Goal: Information Seeking & Learning: Learn about a topic

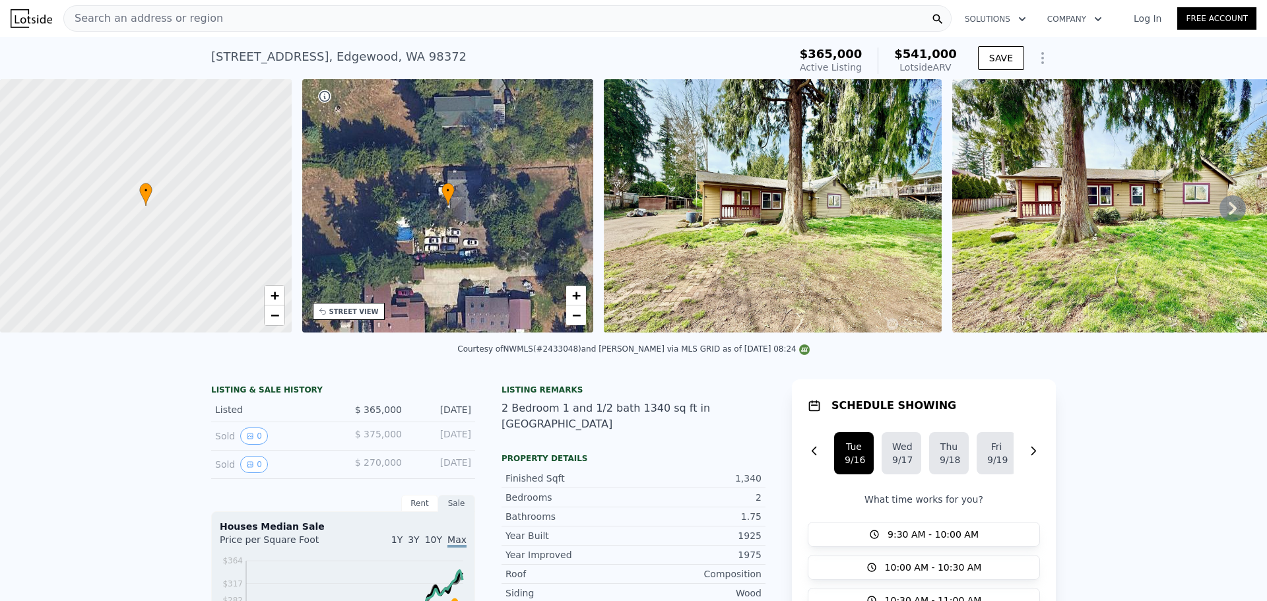
click at [1036, 56] on icon "Show Options" at bounding box center [1043, 58] width 16 height 16
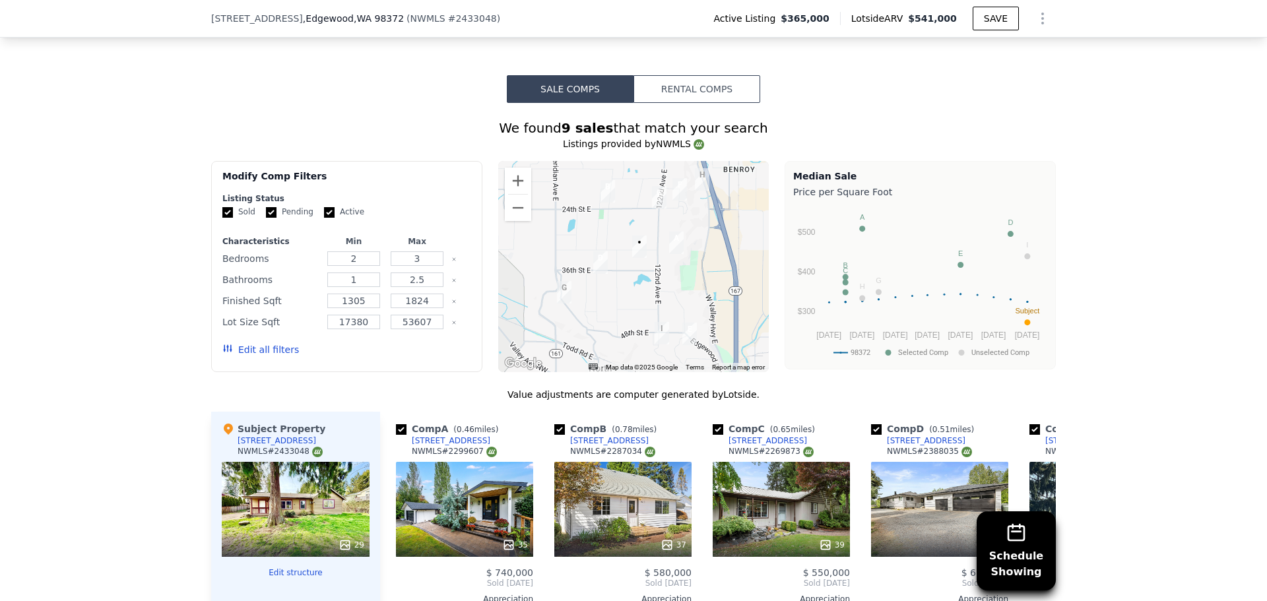
scroll to position [1117, 0]
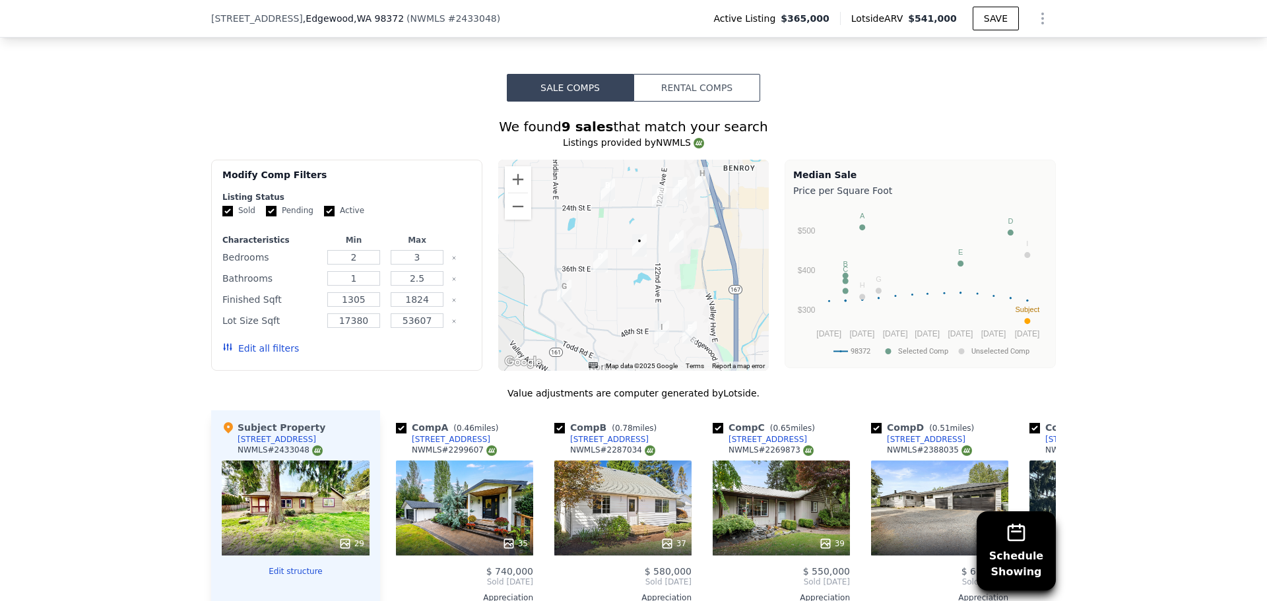
click at [1122, 336] on div "Schedule Showing We found 9 sales that match your search Listings provided by N…" at bounding box center [633, 471] width 1267 height 738
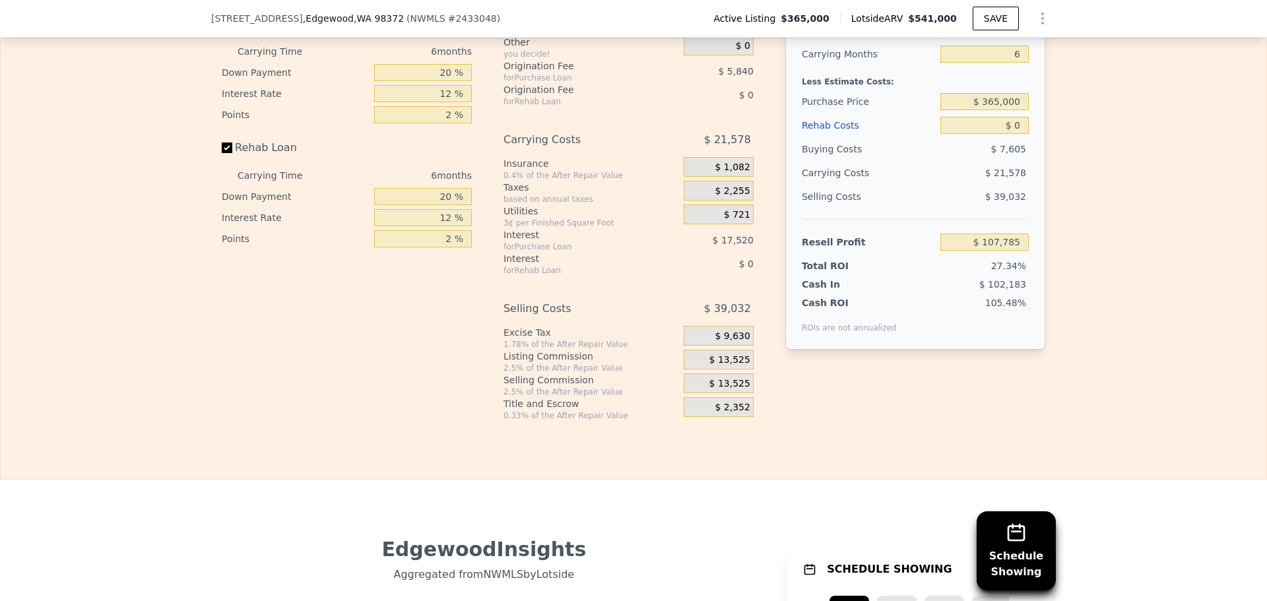
scroll to position [2173, 0]
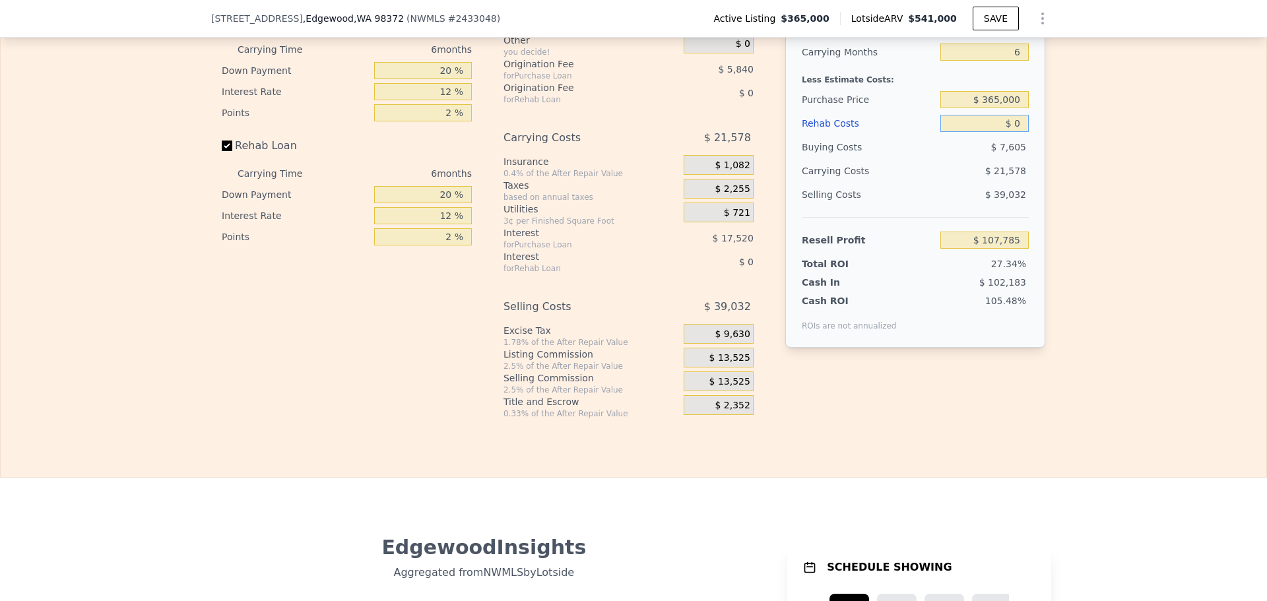
drag, startPoint x: 1017, startPoint y: 127, endPoint x: 1011, endPoint y: 130, distance: 6.8
click at [1011, 130] on input "$ 0" at bounding box center [984, 123] width 88 height 17
type input "$ 1"
type input "$ 107,784"
type input "$ 10"
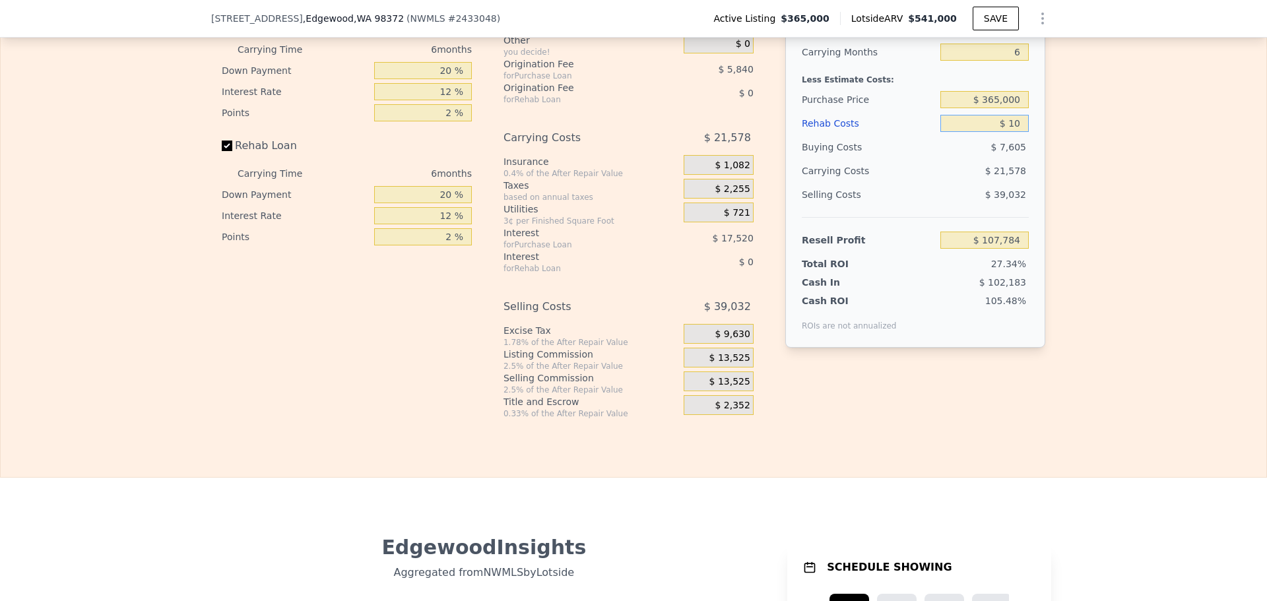
type input "$ 107,775"
type input "$ 100"
type input "$ 107,677"
type input "$ 1,000"
type input "$ 106,721"
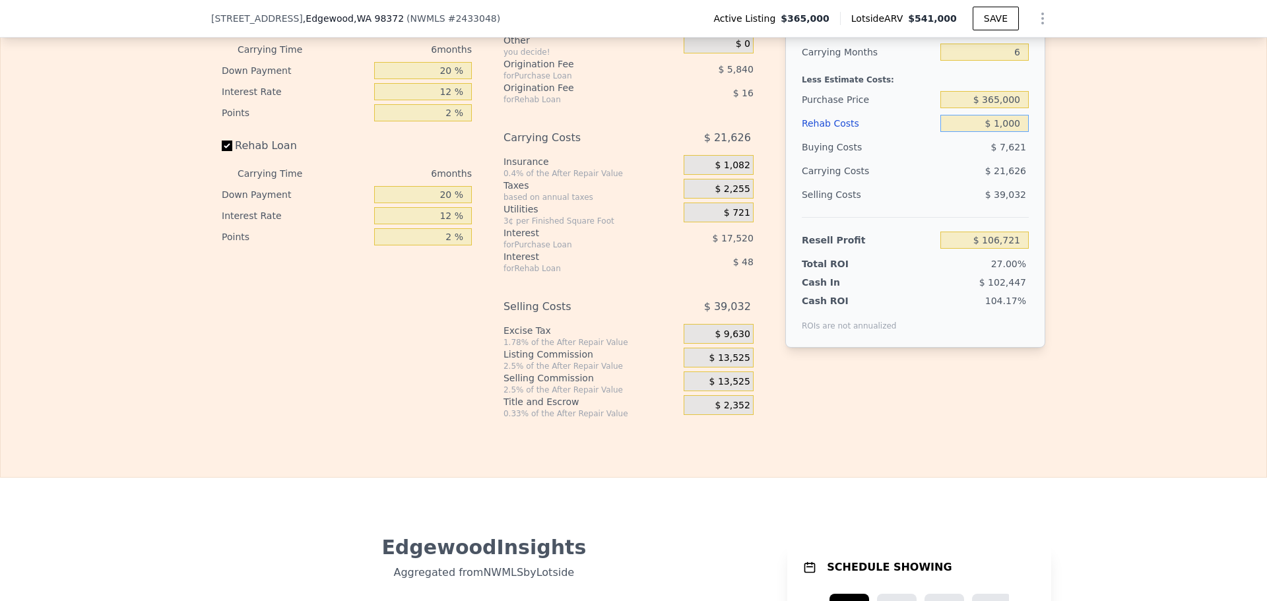
type input "$ 10,000"
type input "$ 97,145"
type input "$ 100,000"
type input "$ 1,385"
type input "$ 100,000"
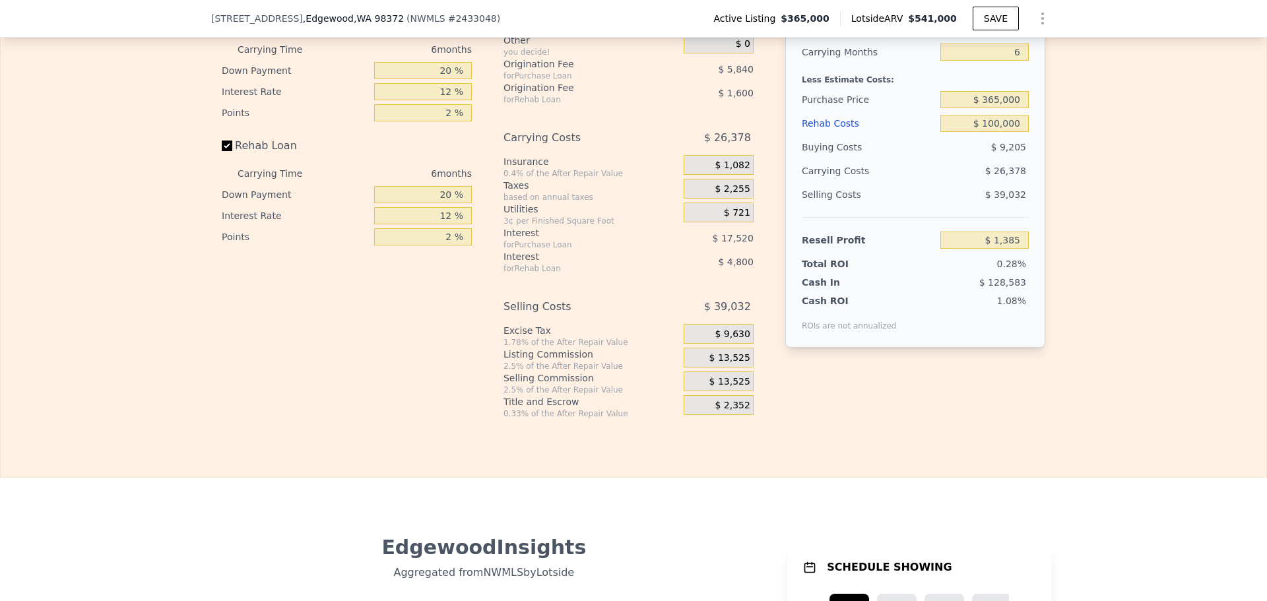
click at [1084, 244] on div "Edit the assumptions in yellow boxes. Input profit to calculate an offer price.…" at bounding box center [634, 173] width 1266 height 491
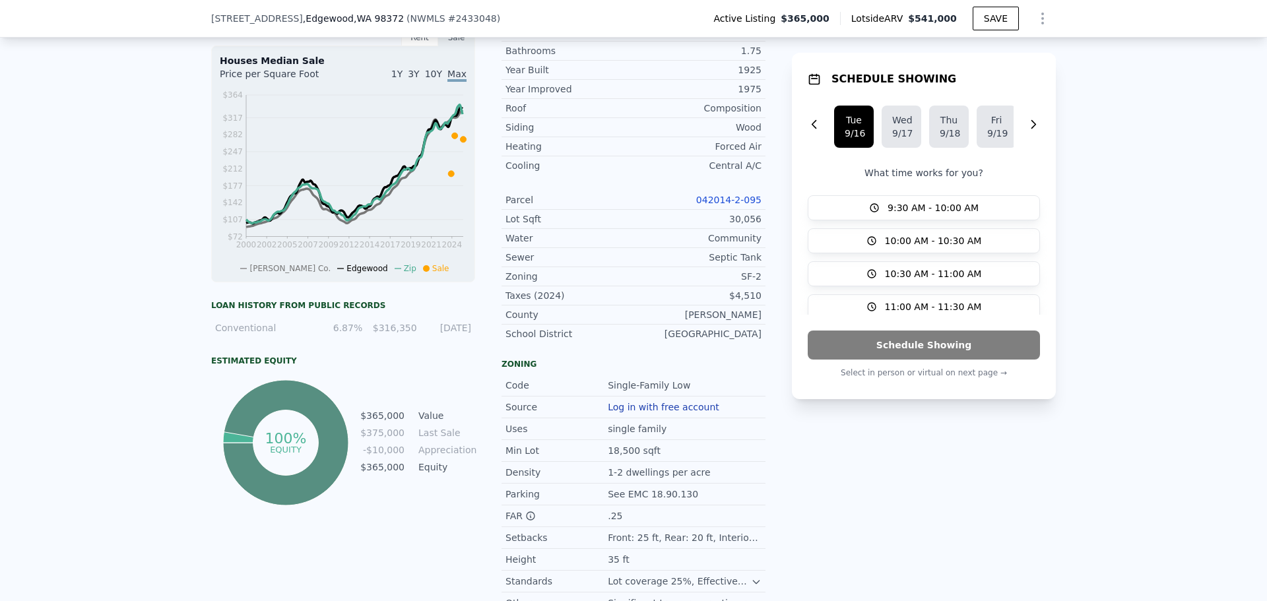
scroll to position [457, 0]
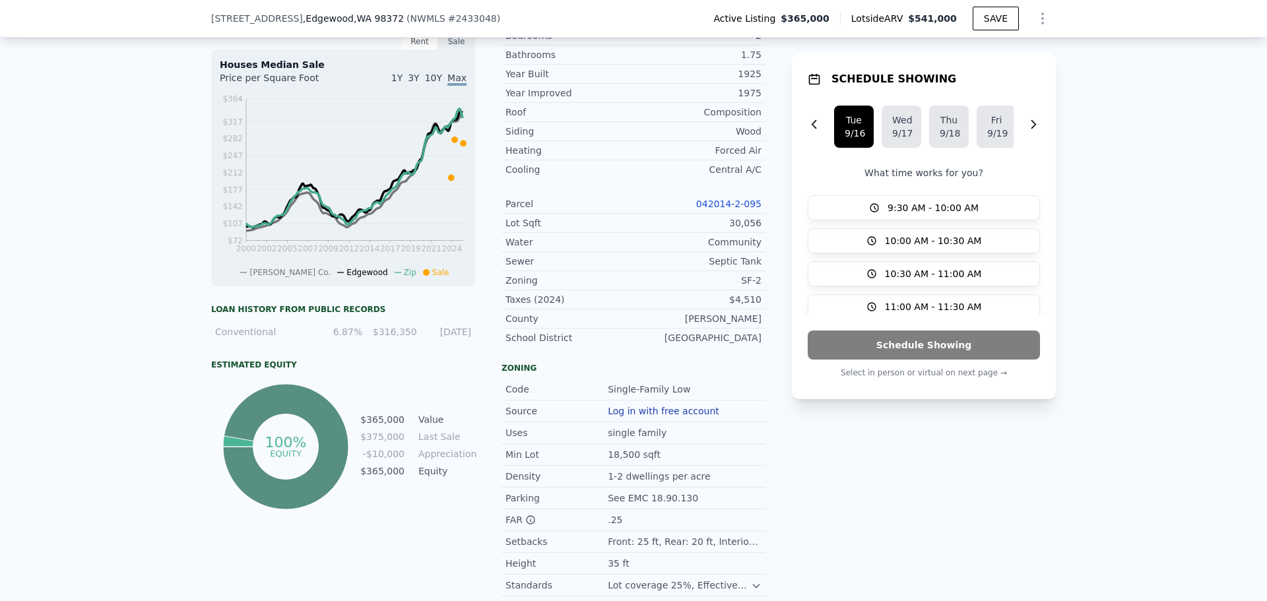
click at [727, 200] on link "042014-2-095" at bounding box center [728, 204] width 65 height 11
drag, startPoint x: 756, startPoint y: 197, endPoint x: 688, endPoint y: 196, distance: 68.0
click at [688, 196] on div "LISTING & SALE HISTORY Listed $ 365,000 Sep 12, 2025 Sold 0 $ 375,000 Sep 11, 2…" at bounding box center [633, 268] width 845 height 700
copy link "042014-2-095"
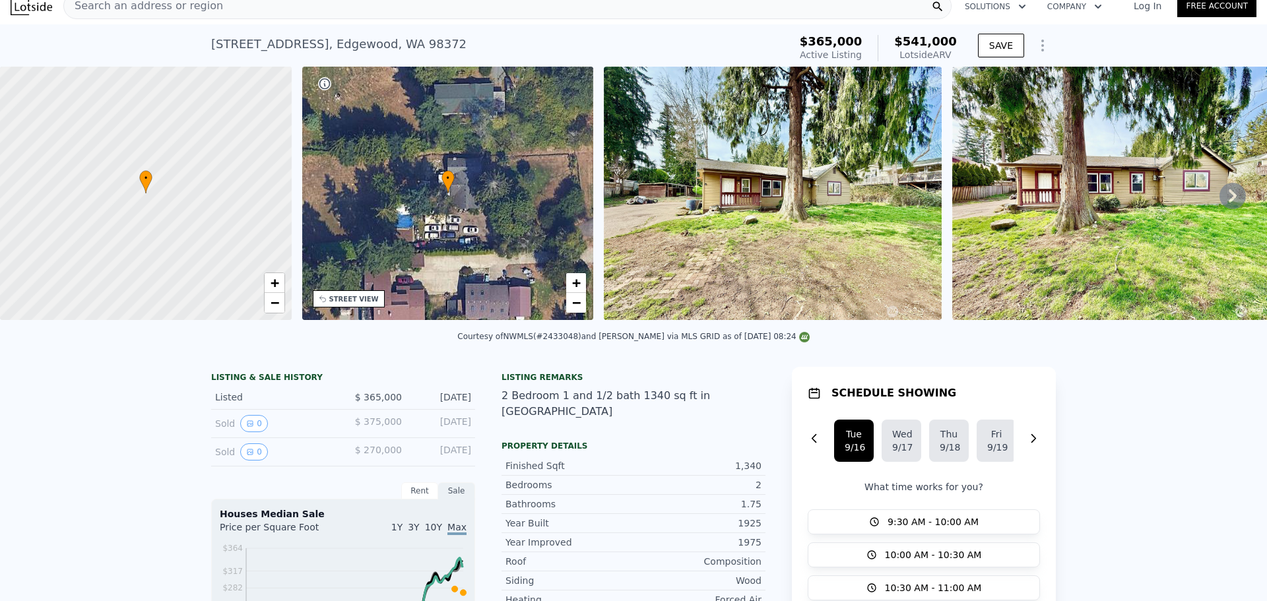
scroll to position [5, 0]
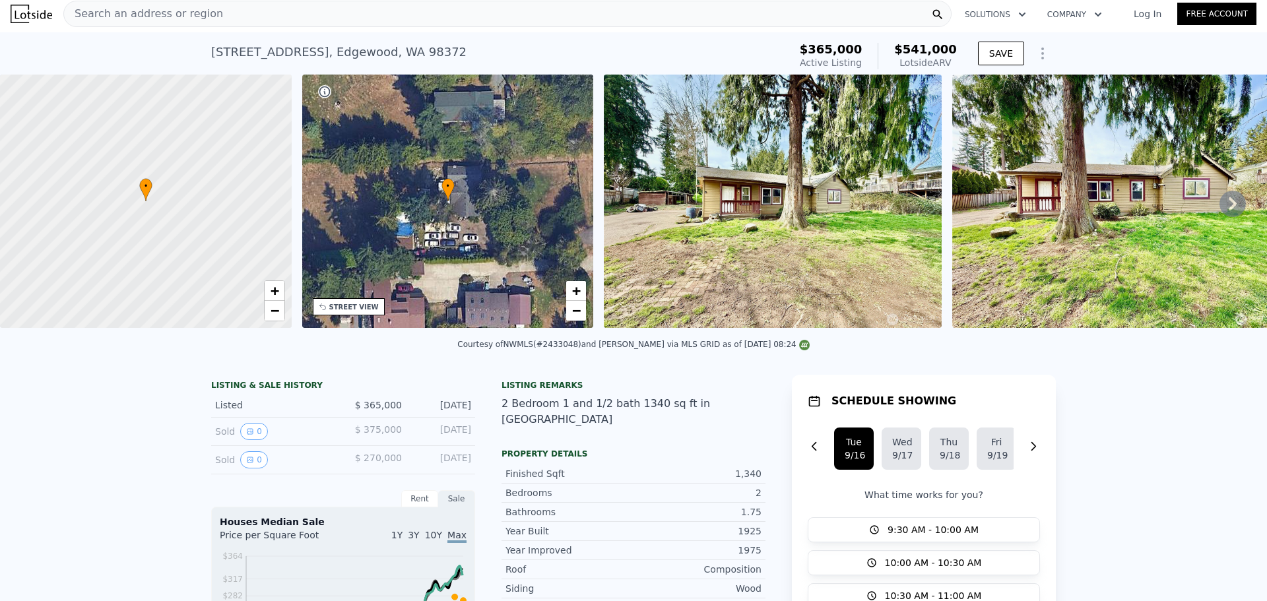
click at [169, 10] on span "Search an address or region" at bounding box center [143, 14] width 159 height 16
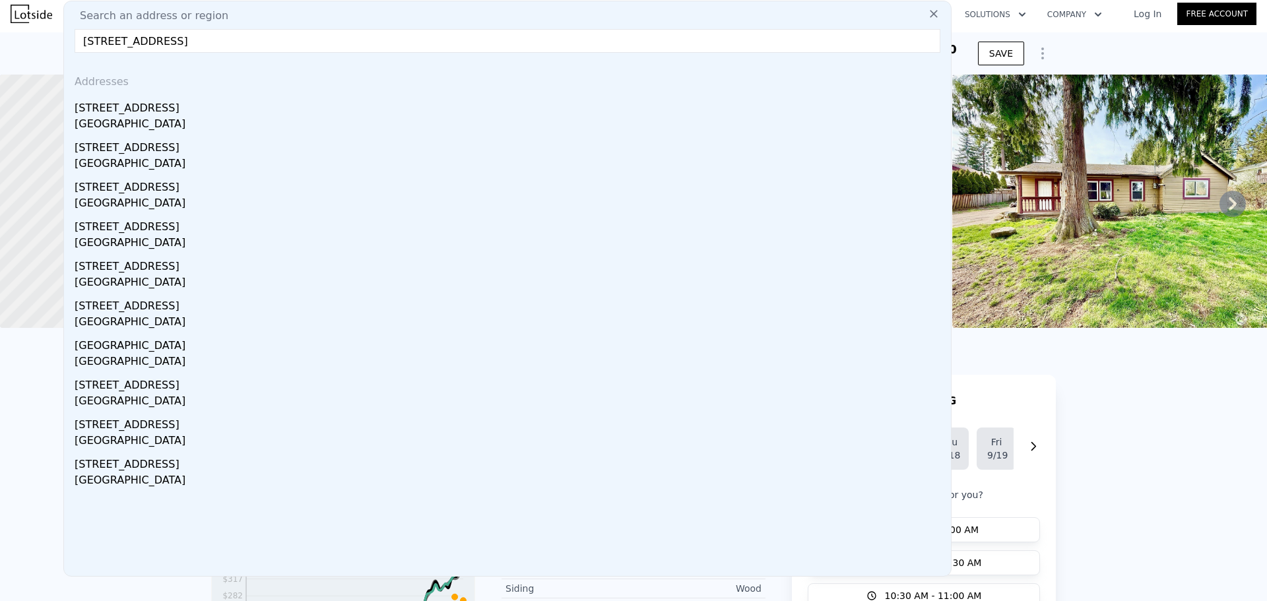
drag, startPoint x: 265, startPoint y: 49, endPoint x: 164, endPoint y: 50, distance: 101.0
click at [164, 50] on input "12107 24th St E, Edgewood, WA 98372" at bounding box center [508, 41] width 866 height 24
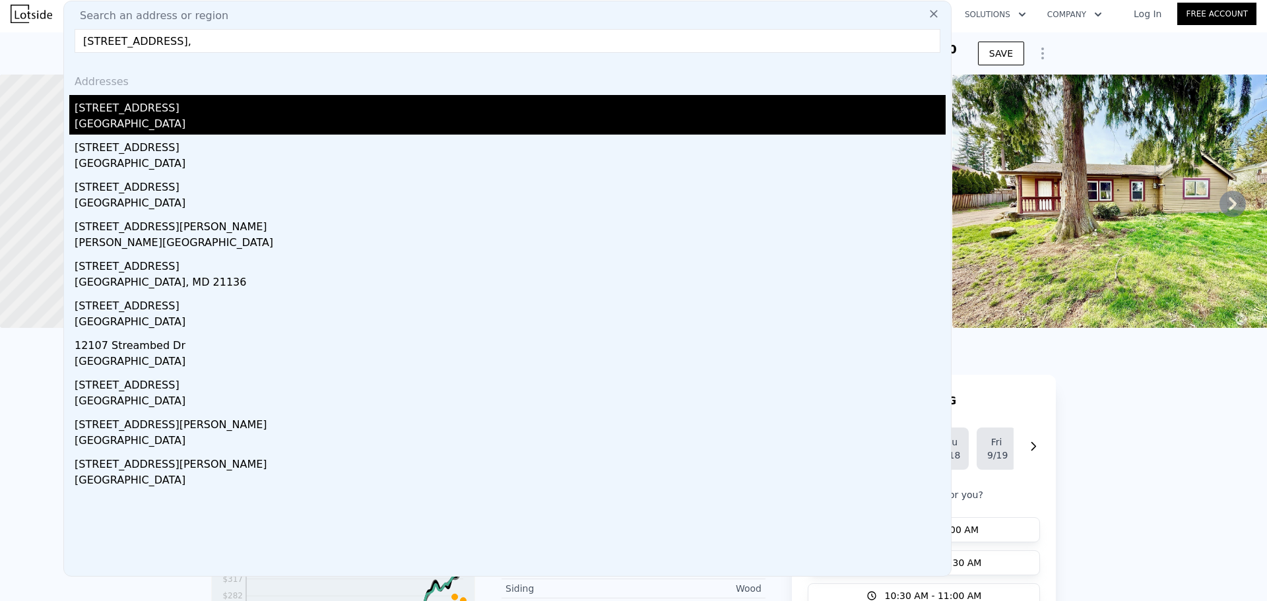
type input "12107 24th St E,"
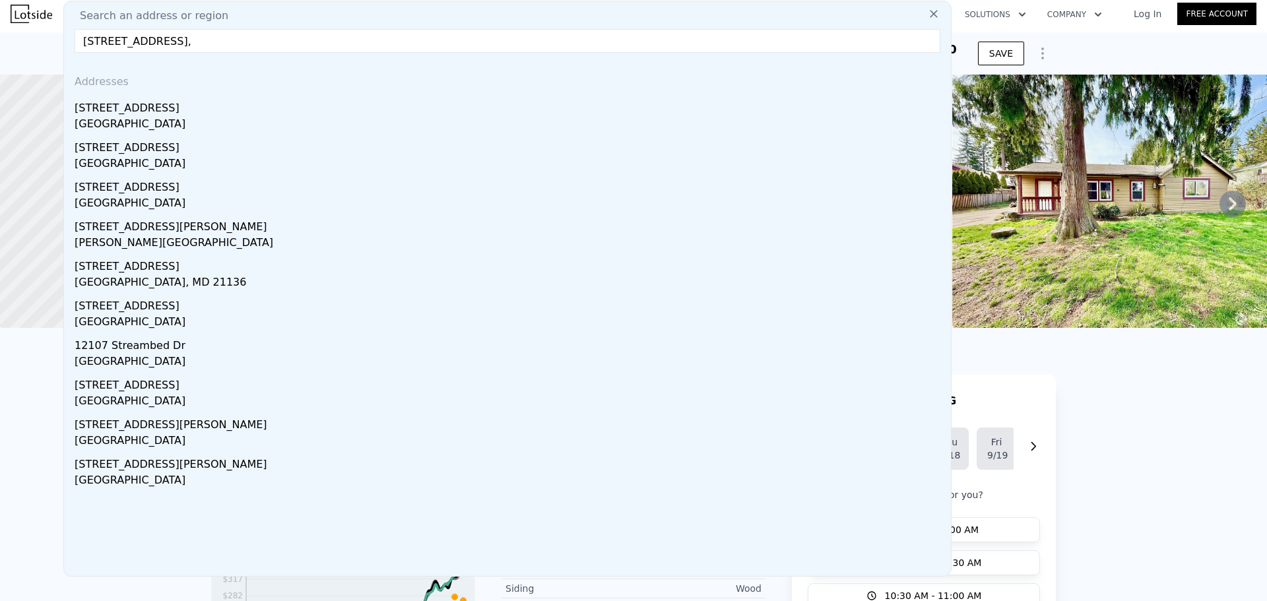
click at [104, 115] on div "12107 24th St E Edgewood, WA 98372" at bounding box center [510, 115] width 871 height 40
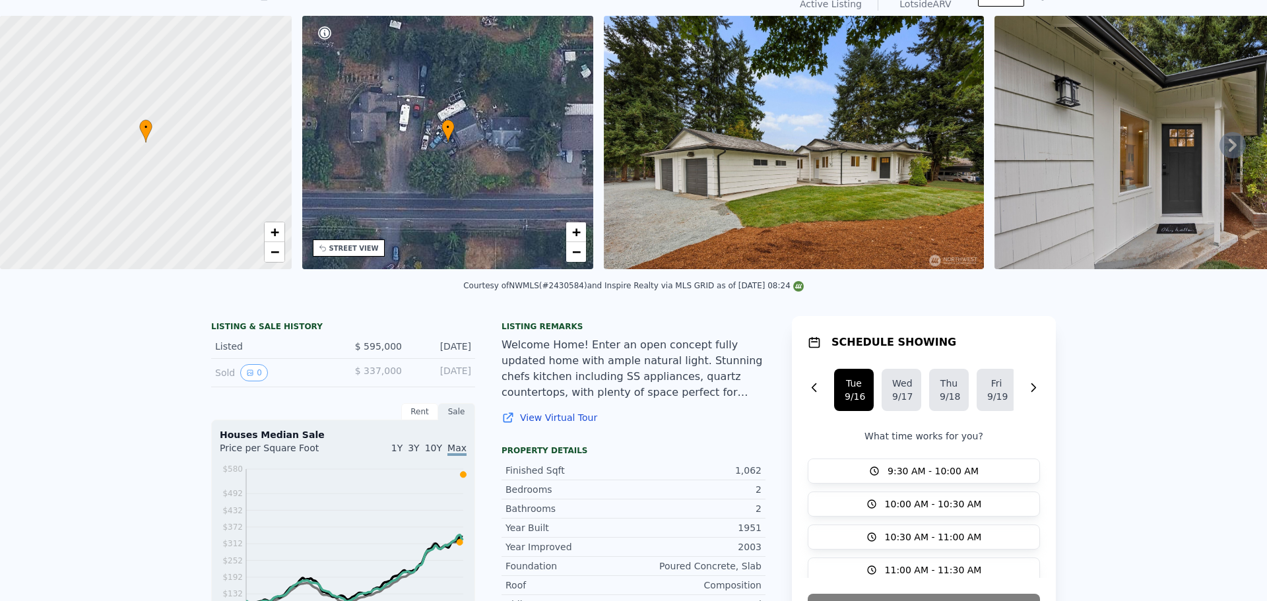
scroll to position [5, 0]
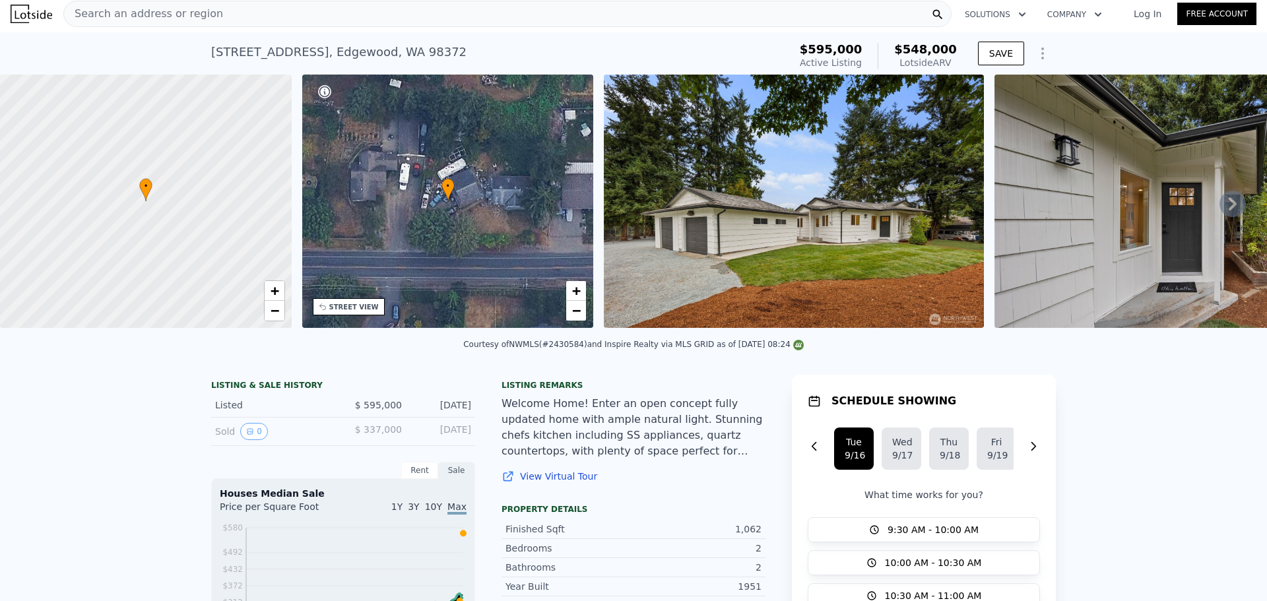
click at [1040, 238] on img at bounding box center [1185, 201] width 380 height 253
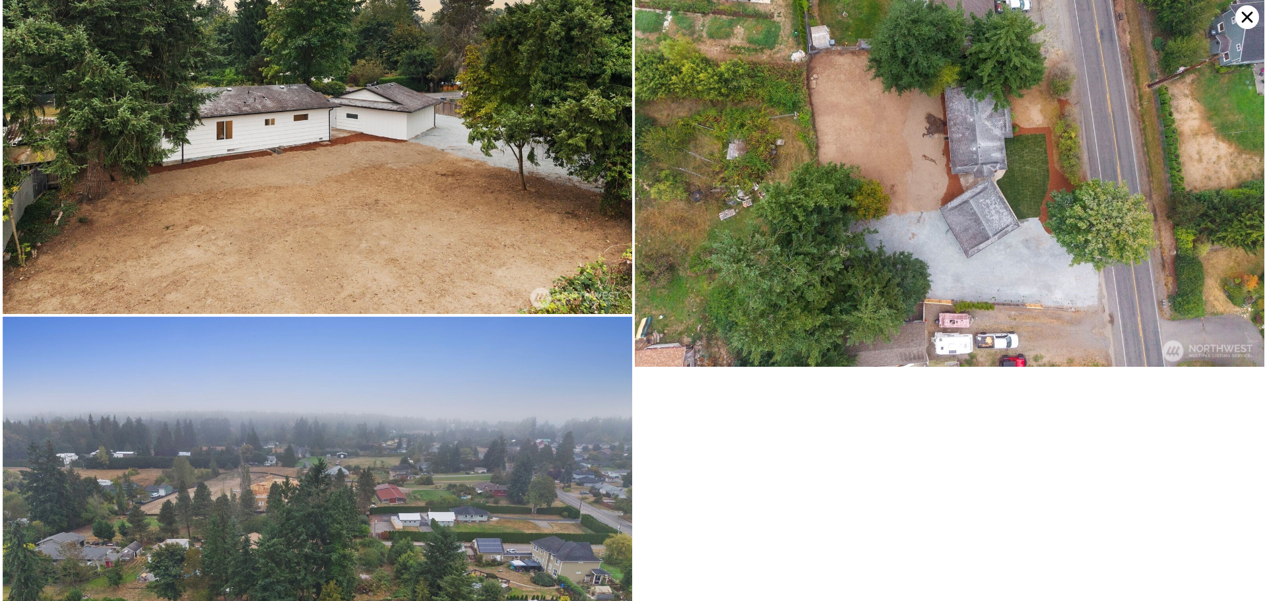
scroll to position [7175, 0]
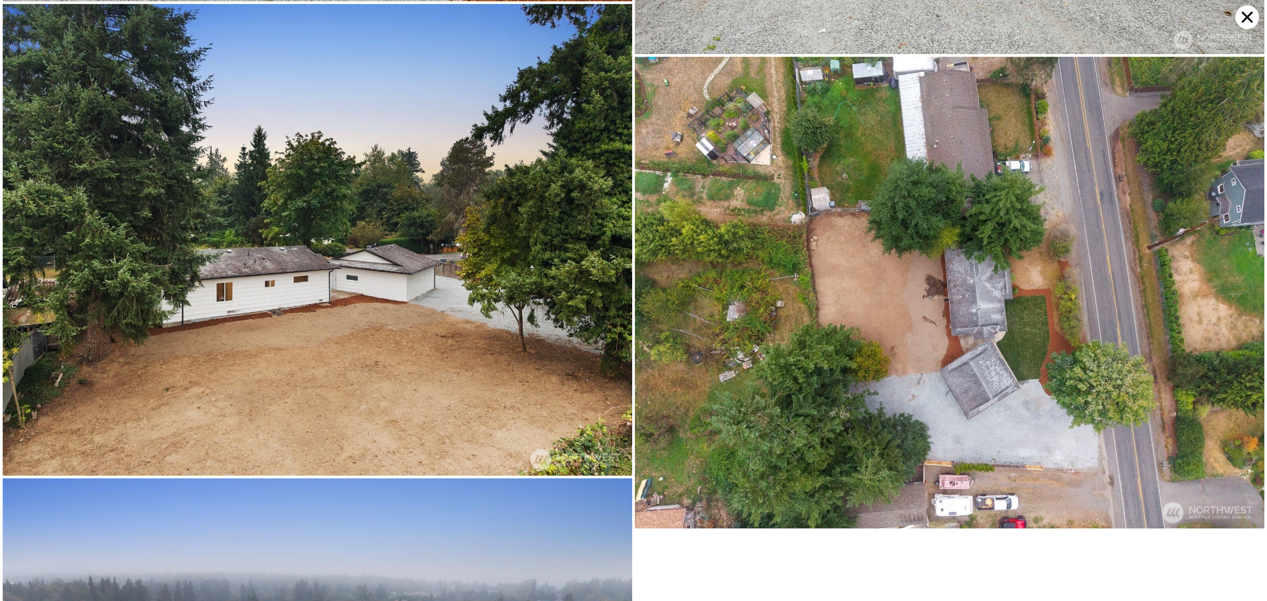
click at [1243, 26] on icon at bounding box center [1248, 17] width 24 height 24
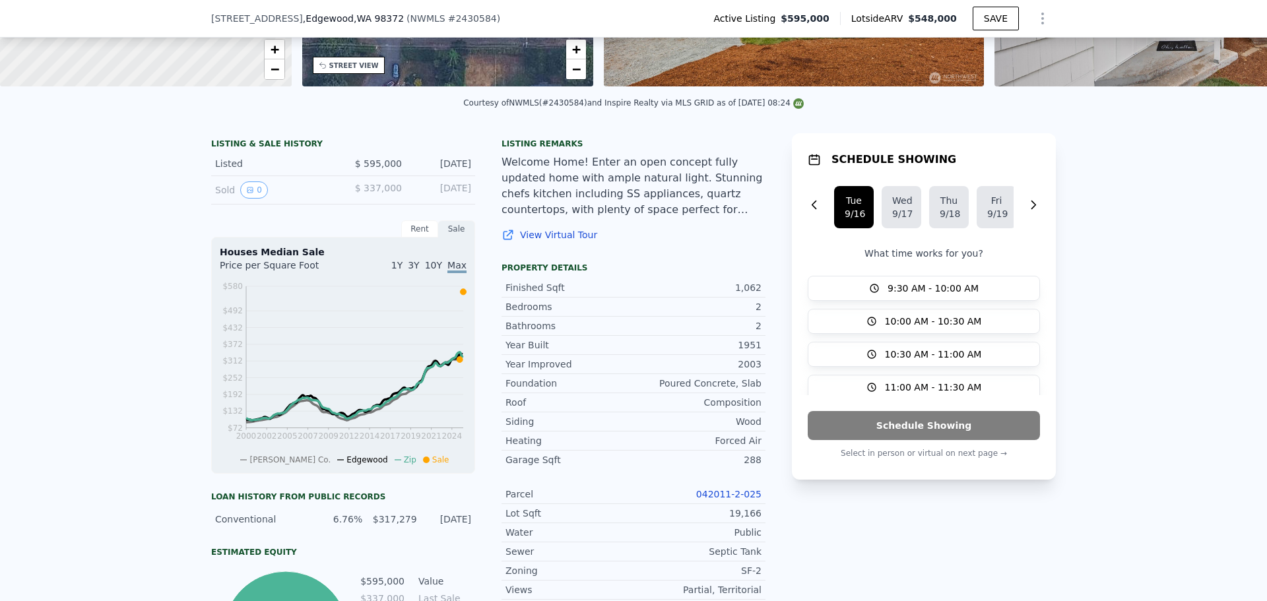
scroll to position [198, 0]
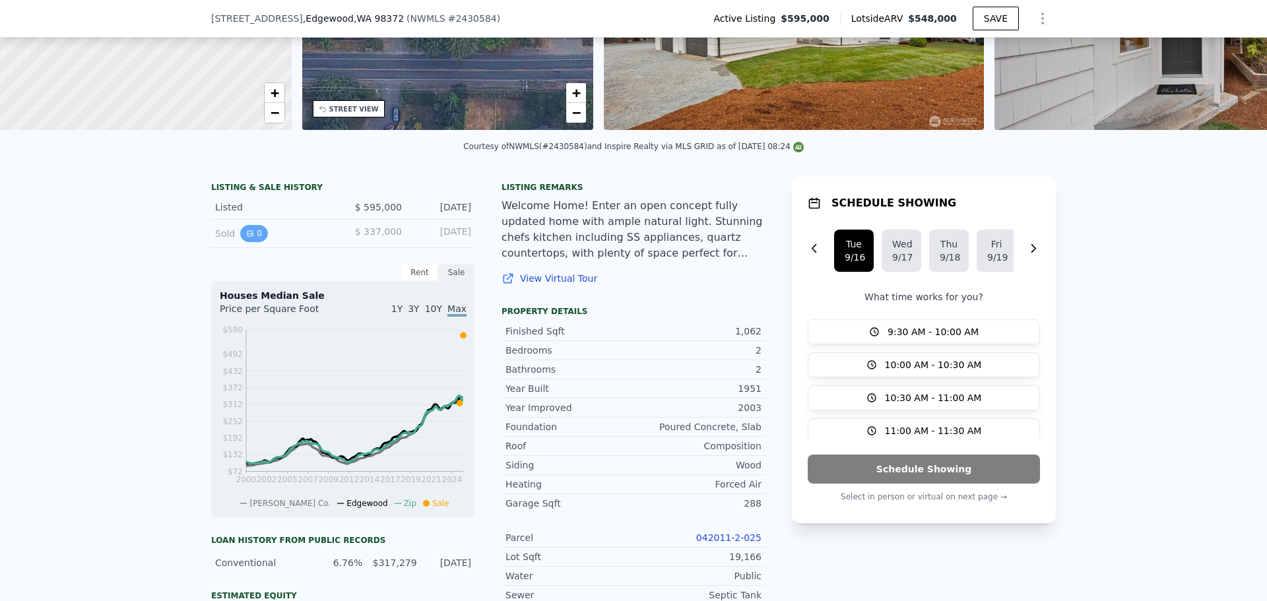
click at [249, 242] on button "0" at bounding box center [254, 233] width 28 height 17
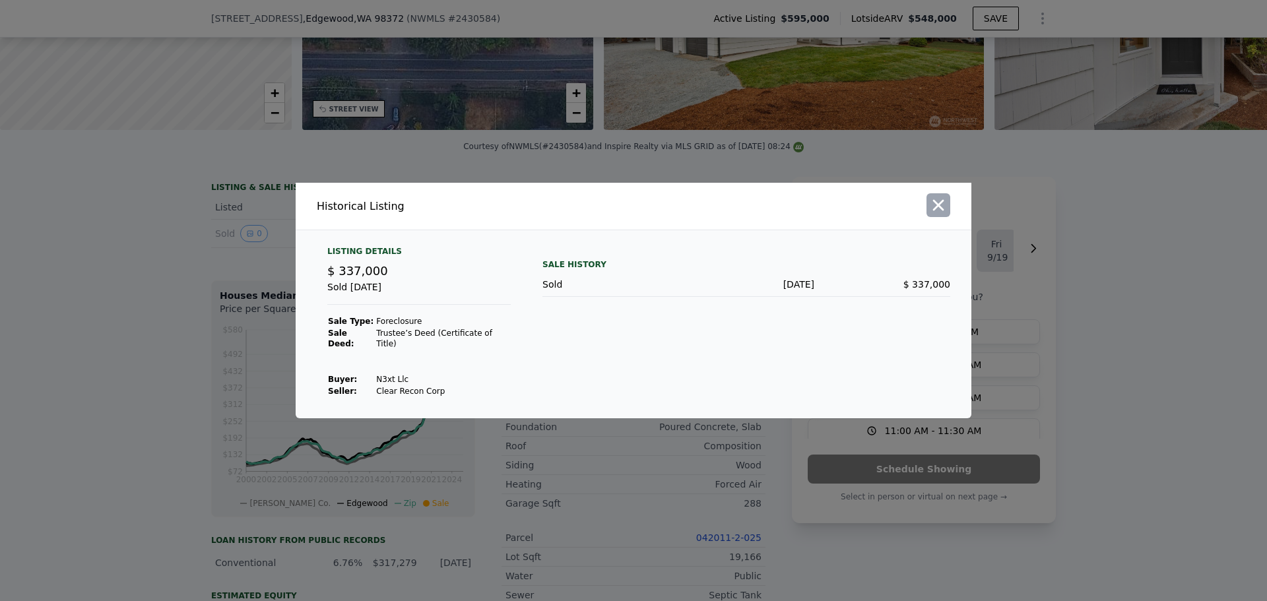
click at [939, 210] on icon "button" at bounding box center [938, 205] width 11 height 11
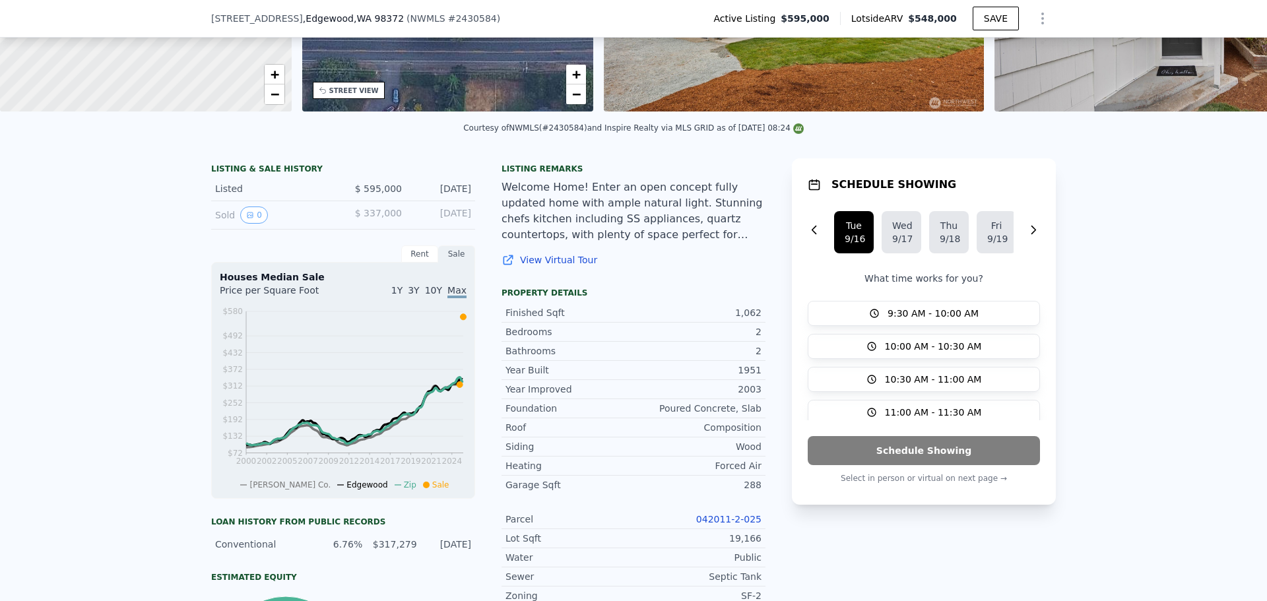
scroll to position [193, 0]
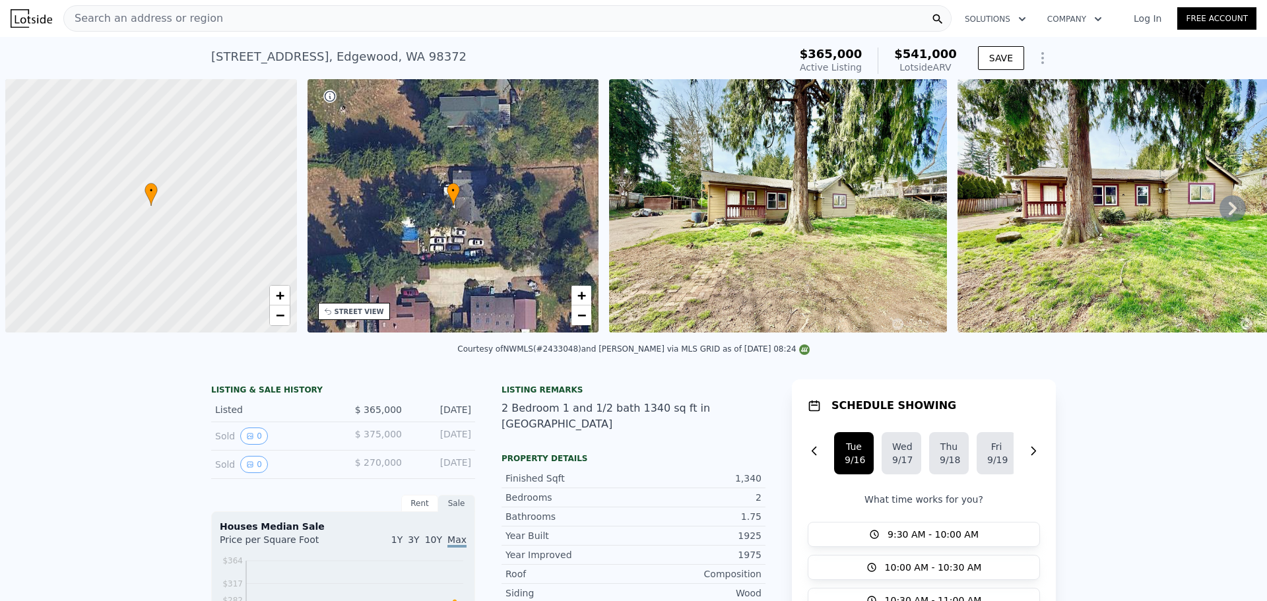
scroll to position [0, 5]
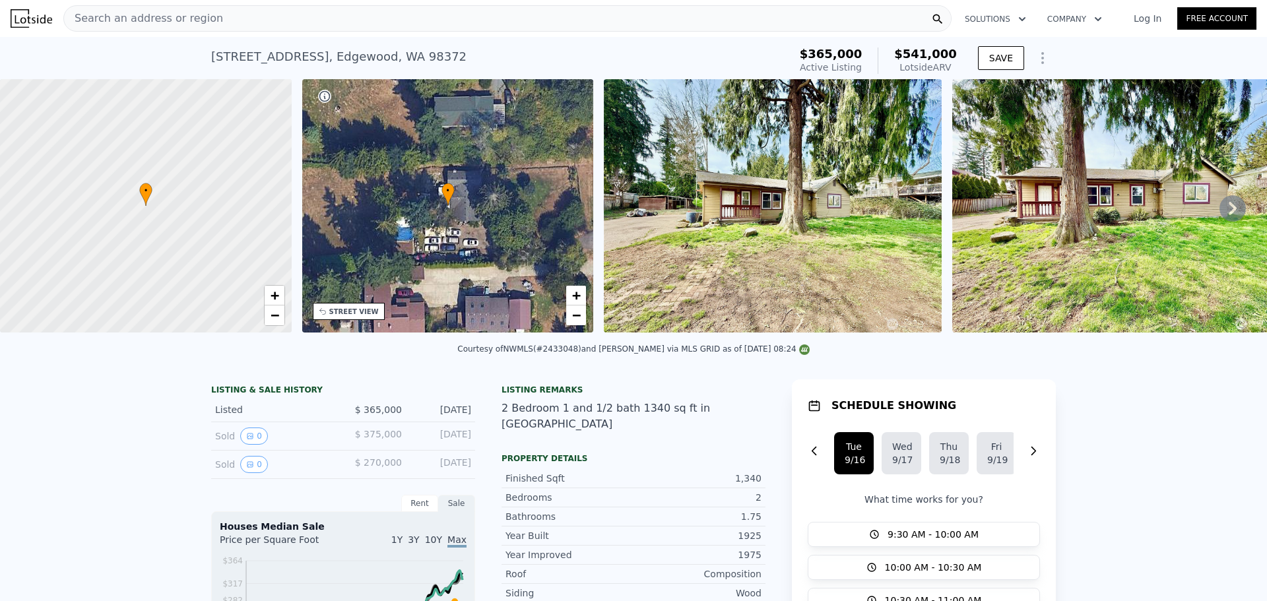
click at [162, 18] on span "Search an address or region" at bounding box center [143, 19] width 159 height 16
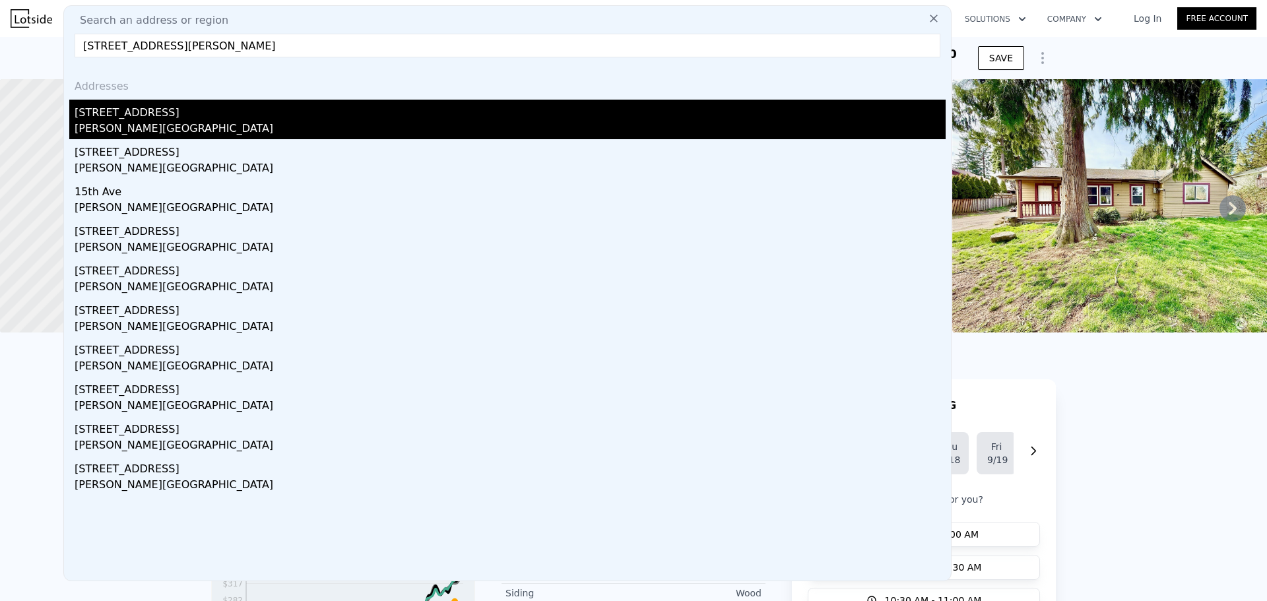
type input "1004 15th Ave, Milton, WA 98354"
click at [117, 123] on div "Milton, WA 98354" at bounding box center [510, 130] width 871 height 18
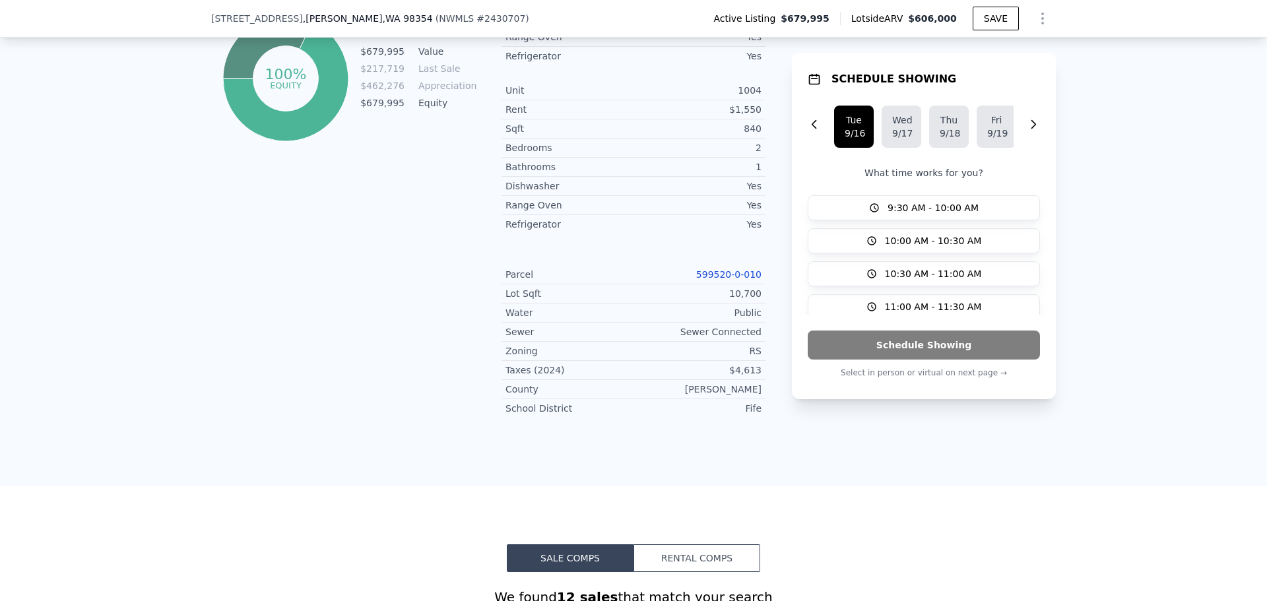
scroll to position [787, 0]
click at [731, 279] on link "599520-0-010" at bounding box center [728, 274] width 65 height 11
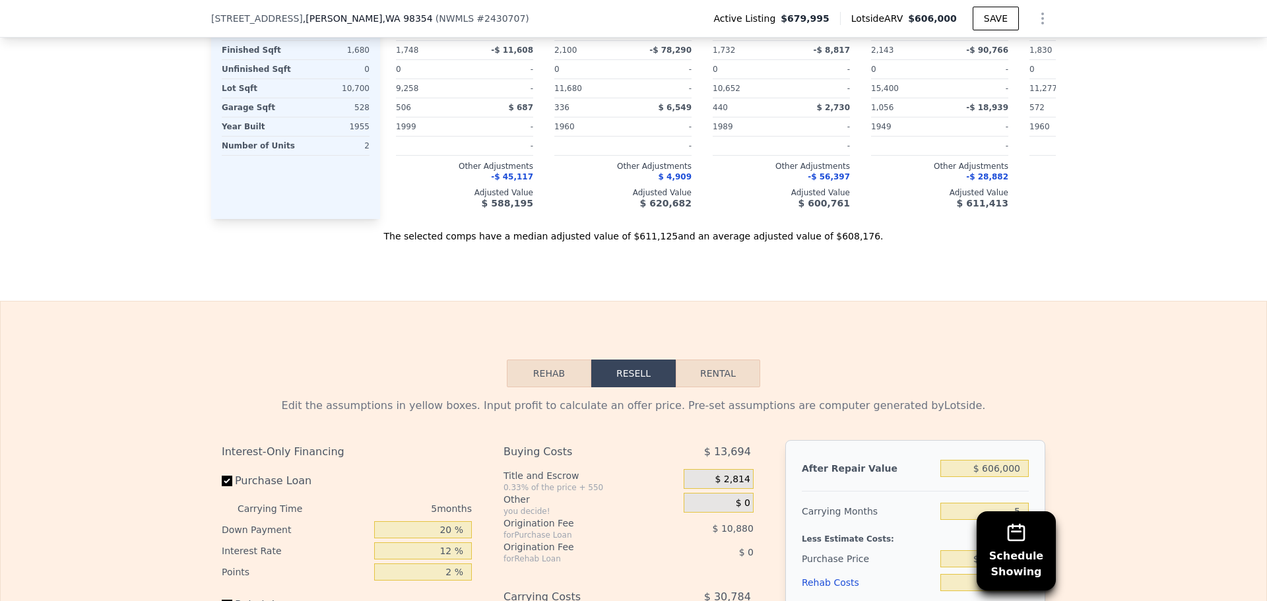
scroll to position [2173, 0]
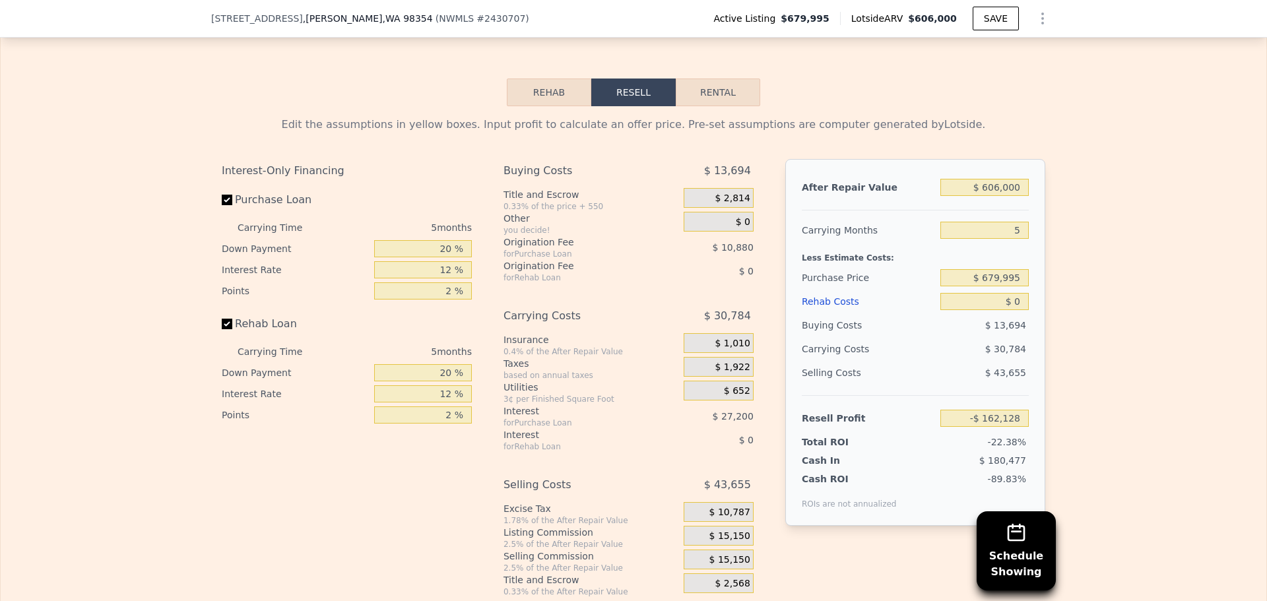
click at [709, 100] on button "Rental" at bounding box center [718, 93] width 84 height 28
select select "30"
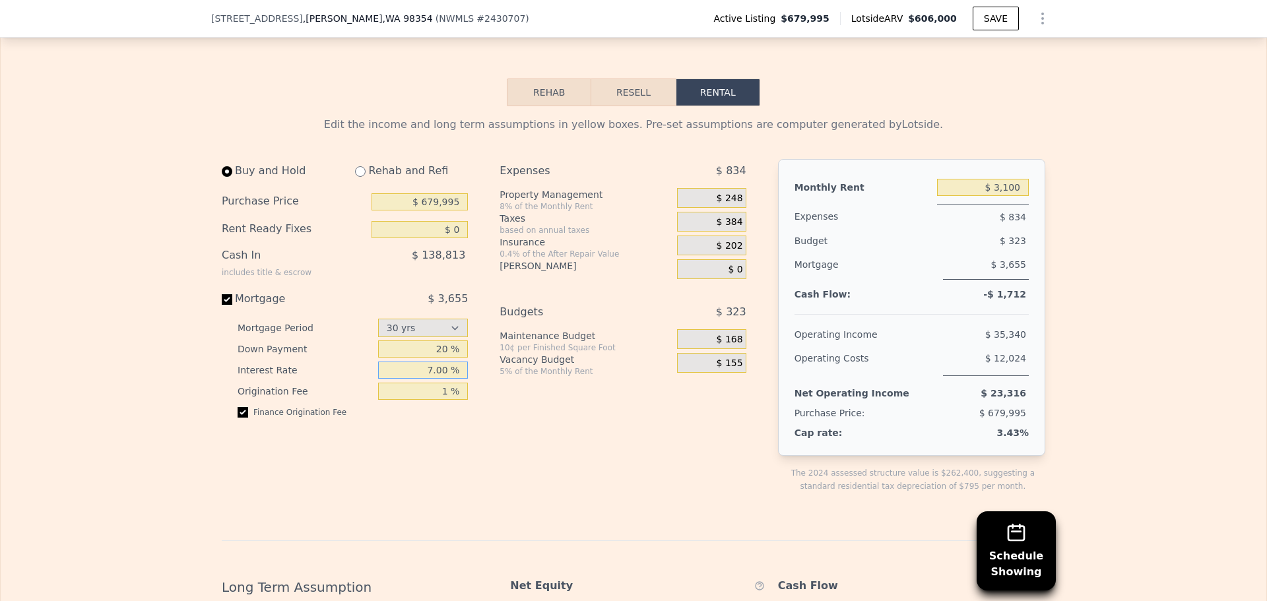
drag, startPoint x: 444, startPoint y: 391, endPoint x: 418, endPoint y: 392, distance: 25.7
click at [418, 379] on input "7.00 %" at bounding box center [423, 370] width 90 height 17
type input "6.4 %"
click at [421, 480] on div "Buy and Hold Rehab and Refi Purchase Price $ 679,995 Rent Ready Fixes $ 0 Cash …" at bounding box center [350, 336] width 257 height 355
drag, startPoint x: 437, startPoint y: 219, endPoint x: 430, endPoint y: 222, distance: 8.0
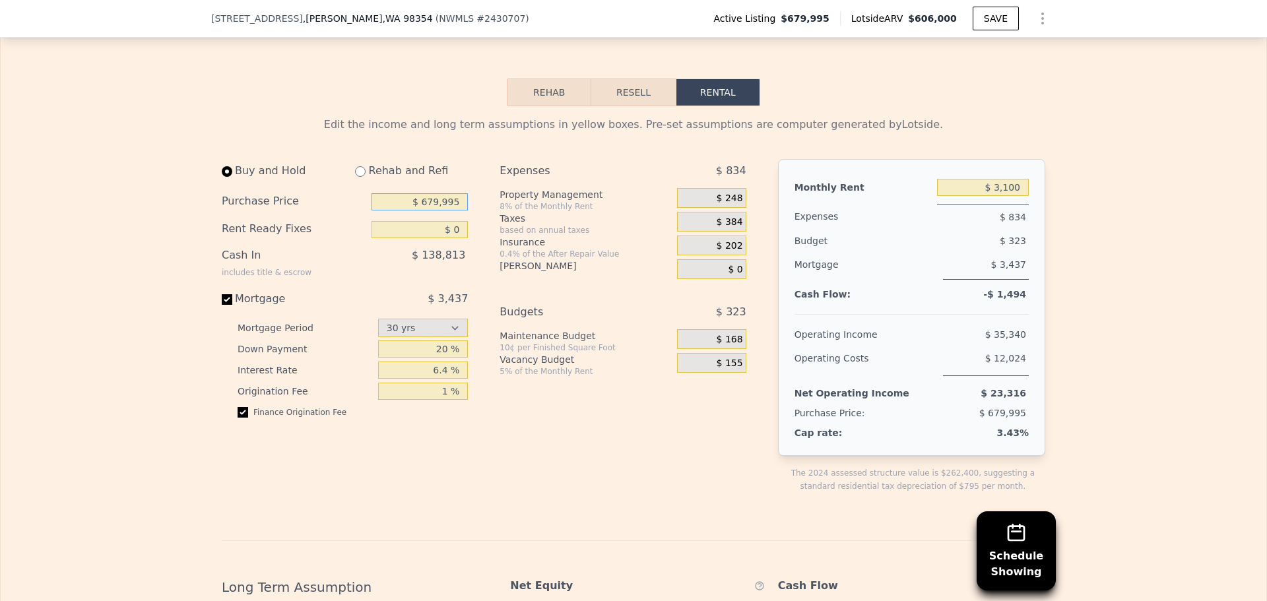
click at [430, 211] on input "$ 679,995" at bounding box center [420, 201] width 96 height 17
click at [456, 211] on input "$ 600,995" at bounding box center [420, 201] width 96 height 17
type input "$ 600,000"
drag, startPoint x: 504, startPoint y: 433, endPoint x: 575, endPoint y: 409, distance: 74.7
click at [505, 432] on div "Expenses $ 834 Property Management 8% of the Monthly Rent $ 248 Taxes based on …" at bounding box center [628, 336] width 257 height 355
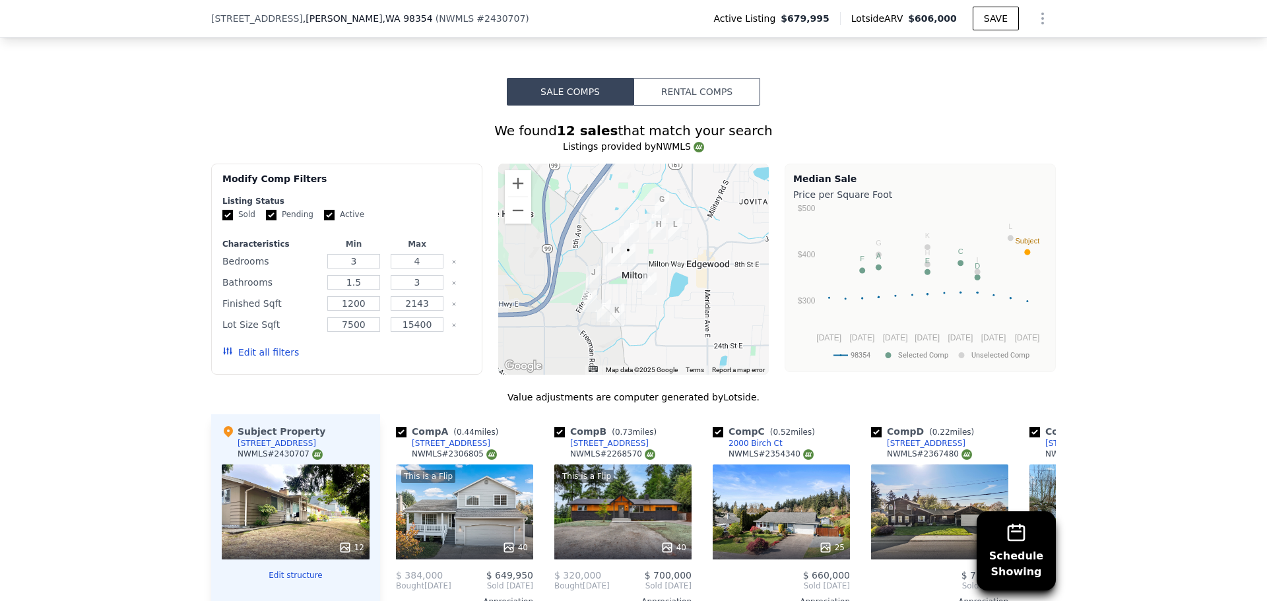
scroll to position [1051, 0]
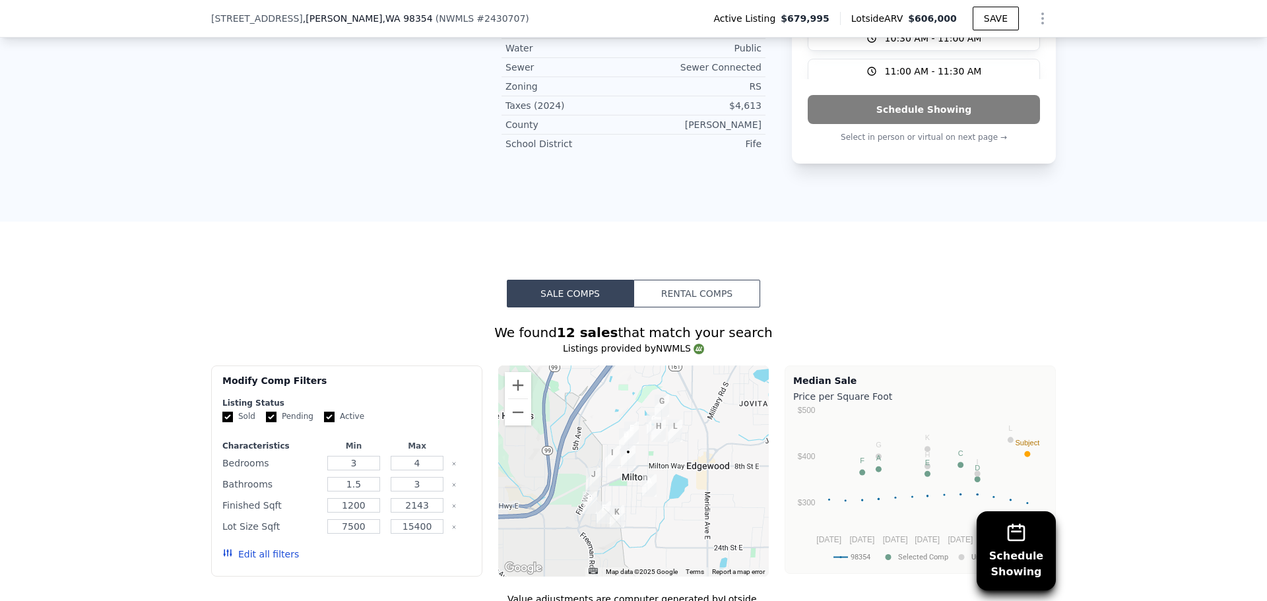
click at [689, 296] on button "Rental Comps" at bounding box center [697, 294] width 127 height 28
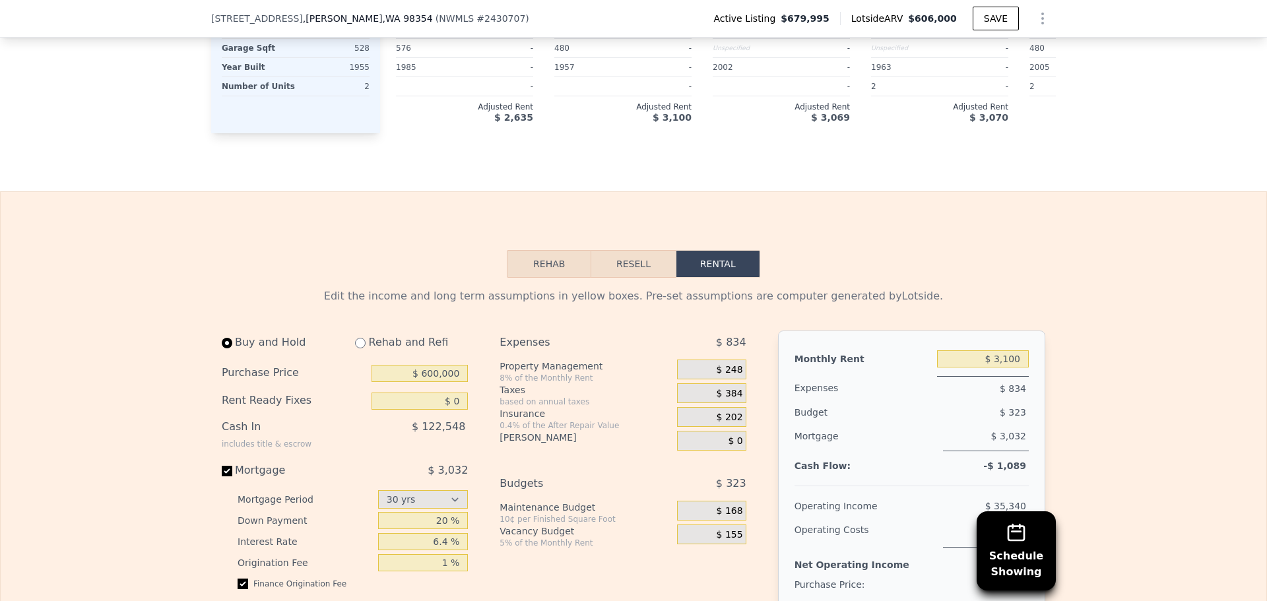
scroll to position [2173, 0]
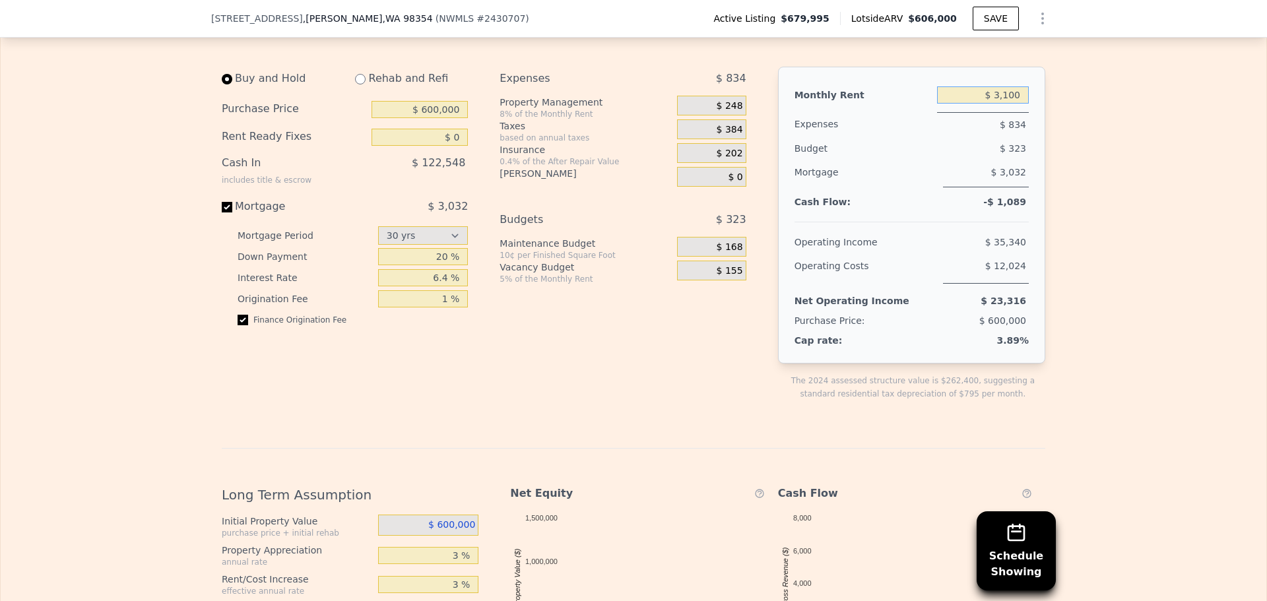
drag, startPoint x: 1017, startPoint y: 116, endPoint x: 992, endPoint y: 122, distance: 25.8
click at [992, 104] on input "$ 3,100" at bounding box center [983, 94] width 92 height 17
type input "$ 0"
type input "$ 4,000"
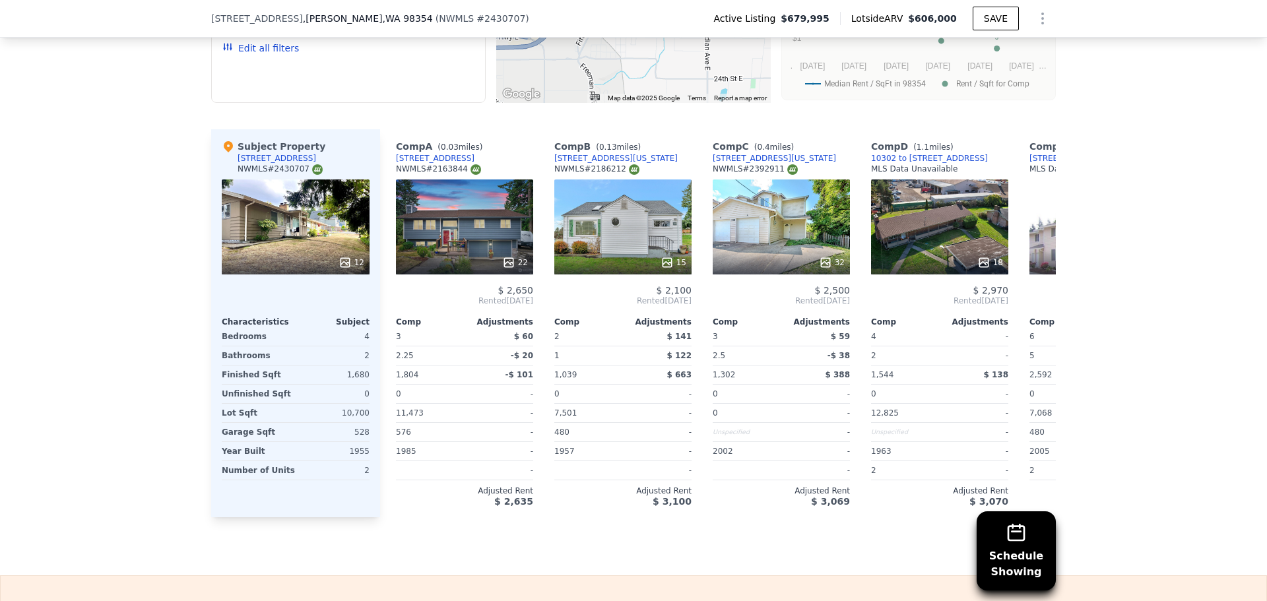
scroll to position [1381, 0]
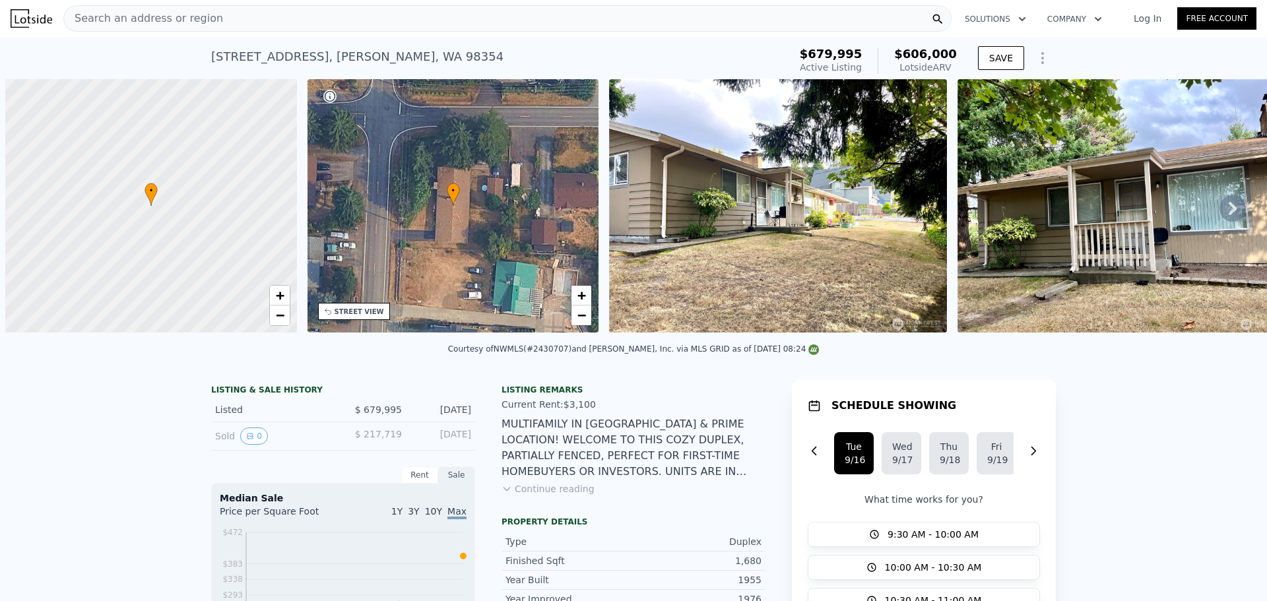
scroll to position [0, 5]
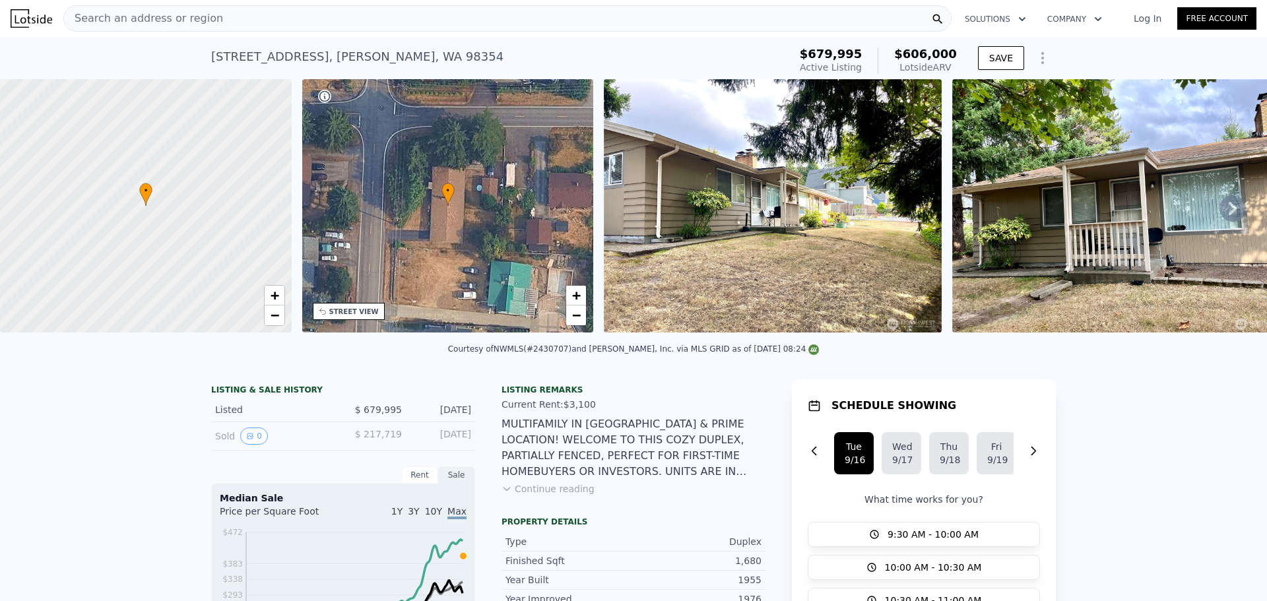
click at [183, 21] on span "Search an address or region" at bounding box center [143, 19] width 159 height 16
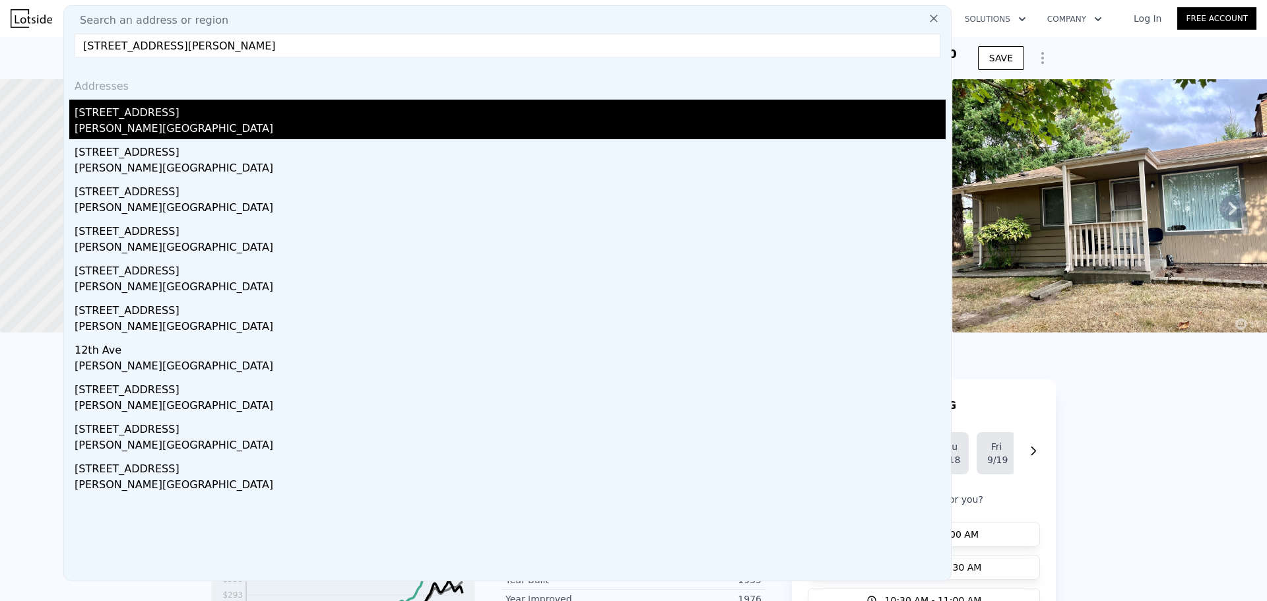
type input "[STREET_ADDRESS][PERSON_NAME]"
click at [131, 129] on div "[PERSON_NAME][GEOGRAPHIC_DATA]" at bounding box center [510, 130] width 871 height 18
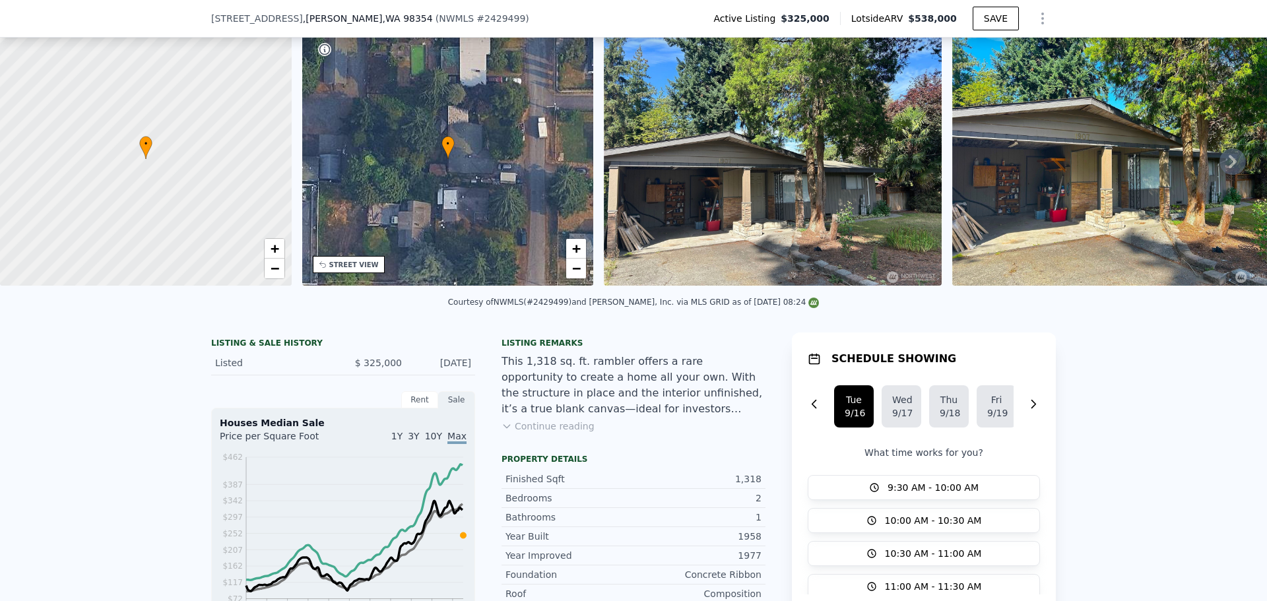
scroll to position [61, 0]
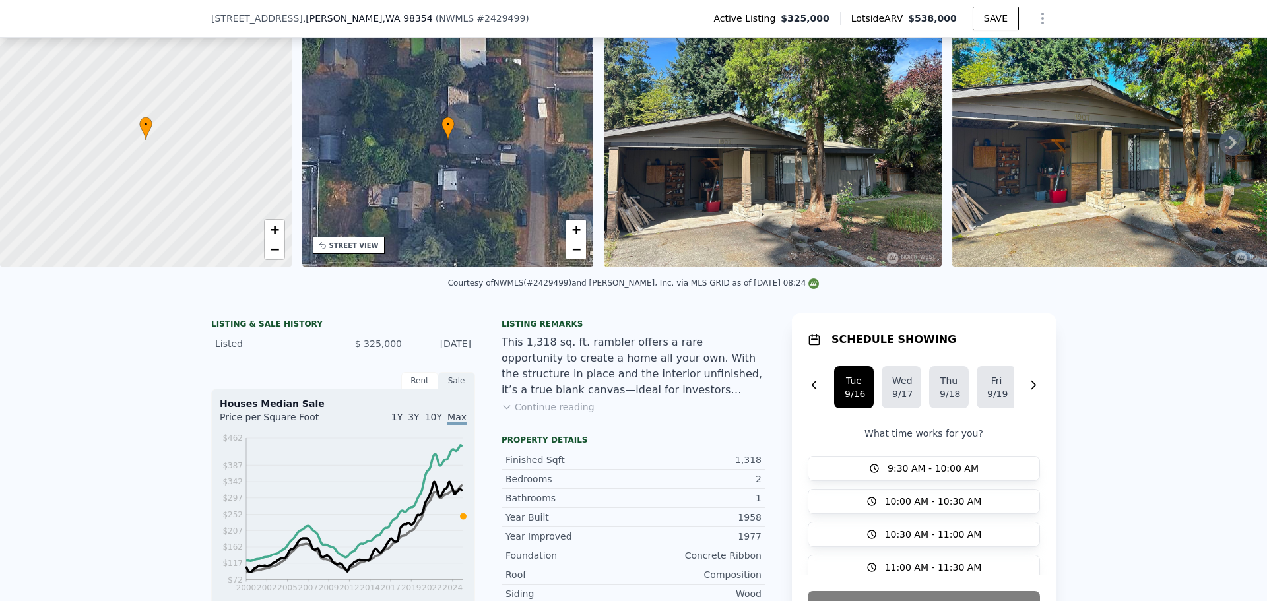
click at [562, 414] on button "Continue reading" at bounding box center [548, 407] width 93 height 13
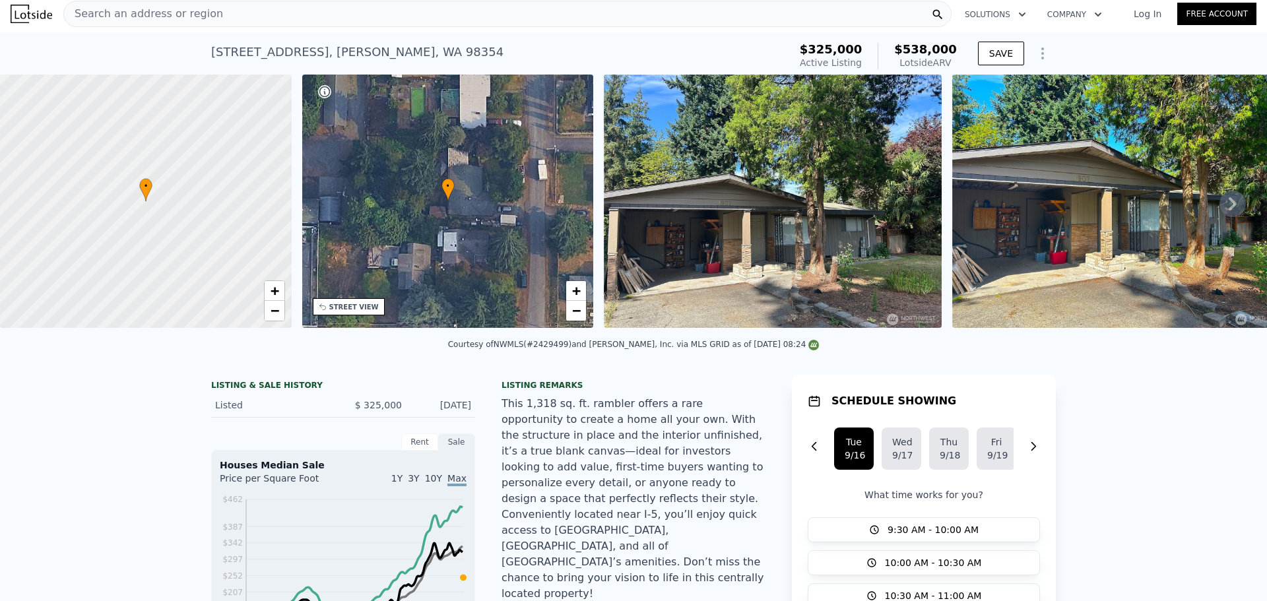
scroll to position [0, 0]
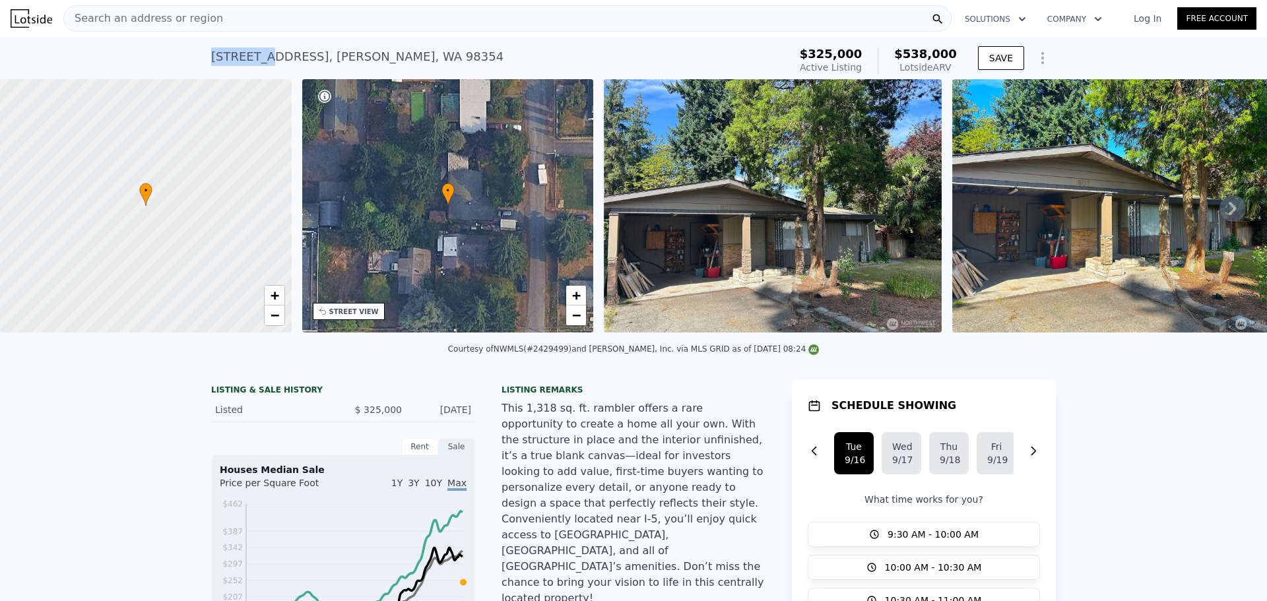
drag, startPoint x: 195, startPoint y: 57, endPoint x: 253, endPoint y: 55, distance: 58.1
click at [253, 55] on div "1907 12th Ave , Milton , WA 98354 Active at $325k (~ARV $538k ) $325,000 Active…" at bounding box center [633, 58] width 1267 height 42
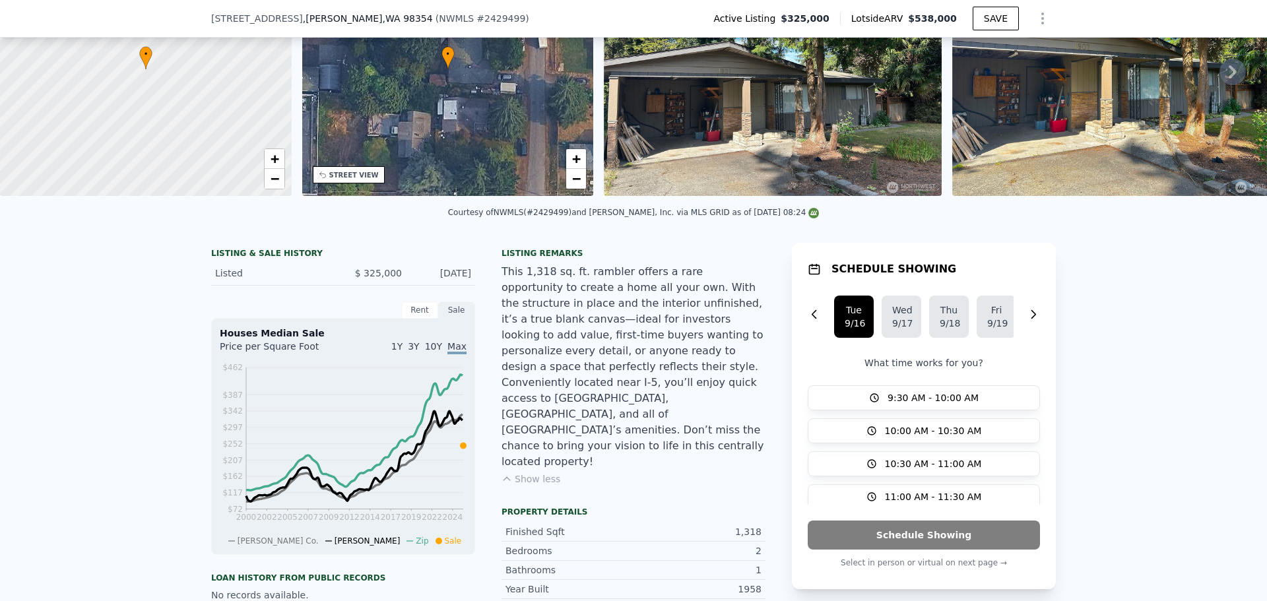
scroll to position [594, 0]
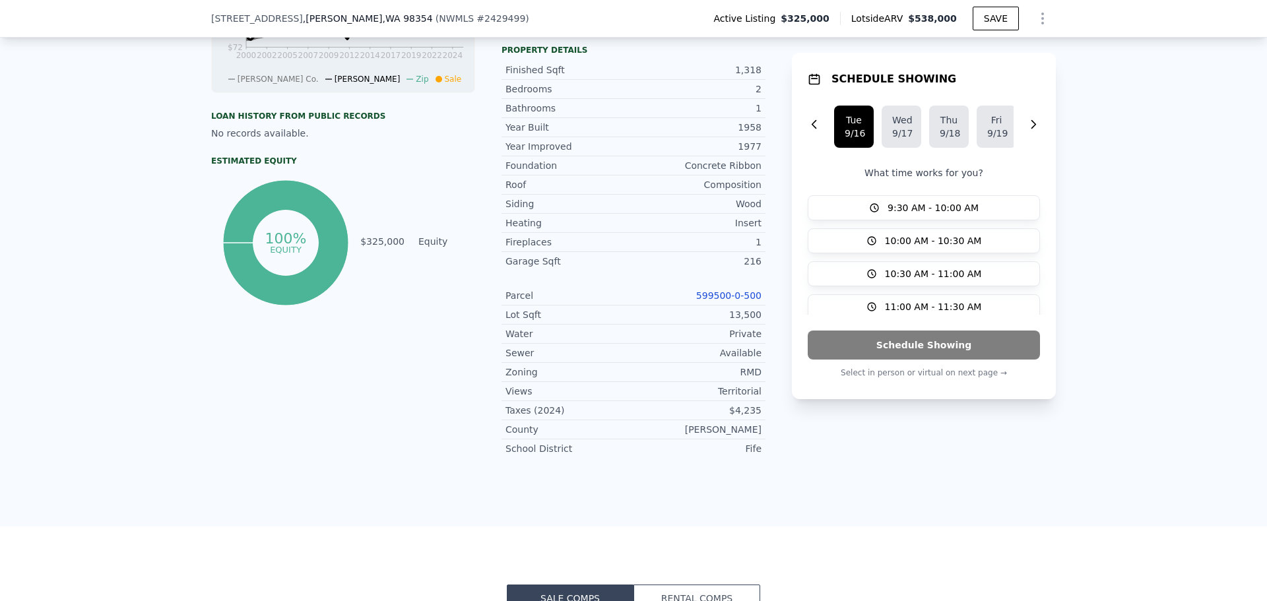
click at [735, 290] on link "599500-0-500" at bounding box center [728, 295] width 65 height 11
drag, startPoint x: 752, startPoint y: 243, endPoint x: 690, endPoint y: 244, distance: 62.7
click at [690, 286] on div "Parcel 599500-0-500" at bounding box center [634, 295] width 264 height 19
copy link "599500-0-500"
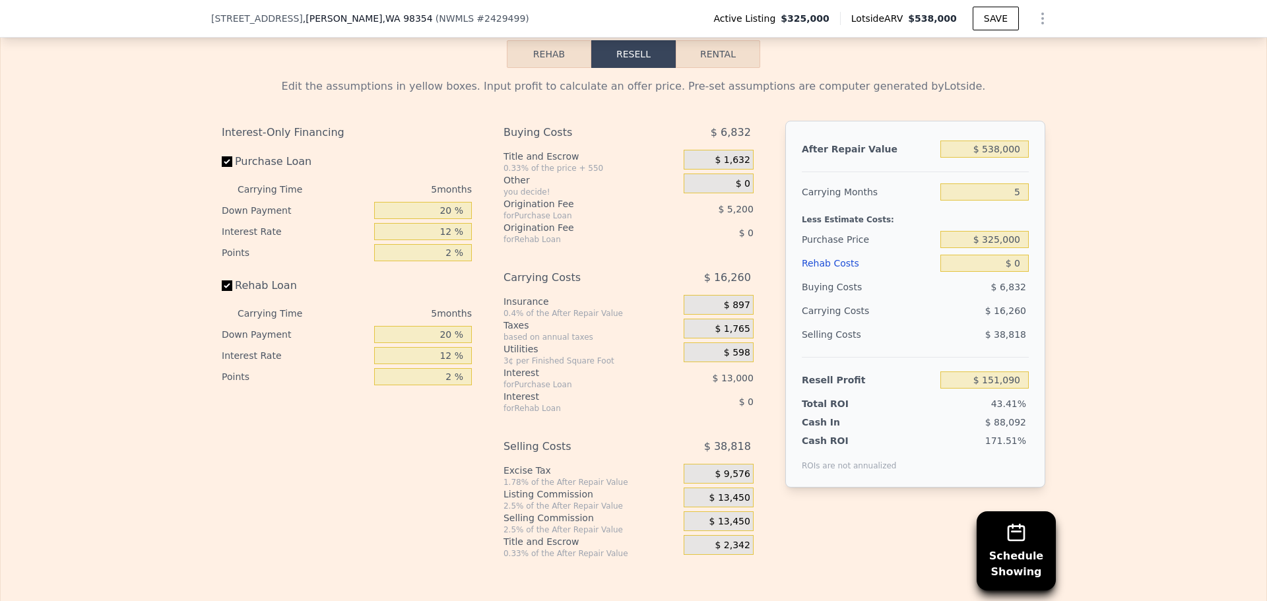
scroll to position [2041, 0]
drag, startPoint x: 1019, startPoint y: 214, endPoint x: 1009, endPoint y: 216, distance: 10.1
click at [1009, 253] on input "$ 0" at bounding box center [984, 261] width 88 height 17
type input "$ 0"
type input "$ 6"
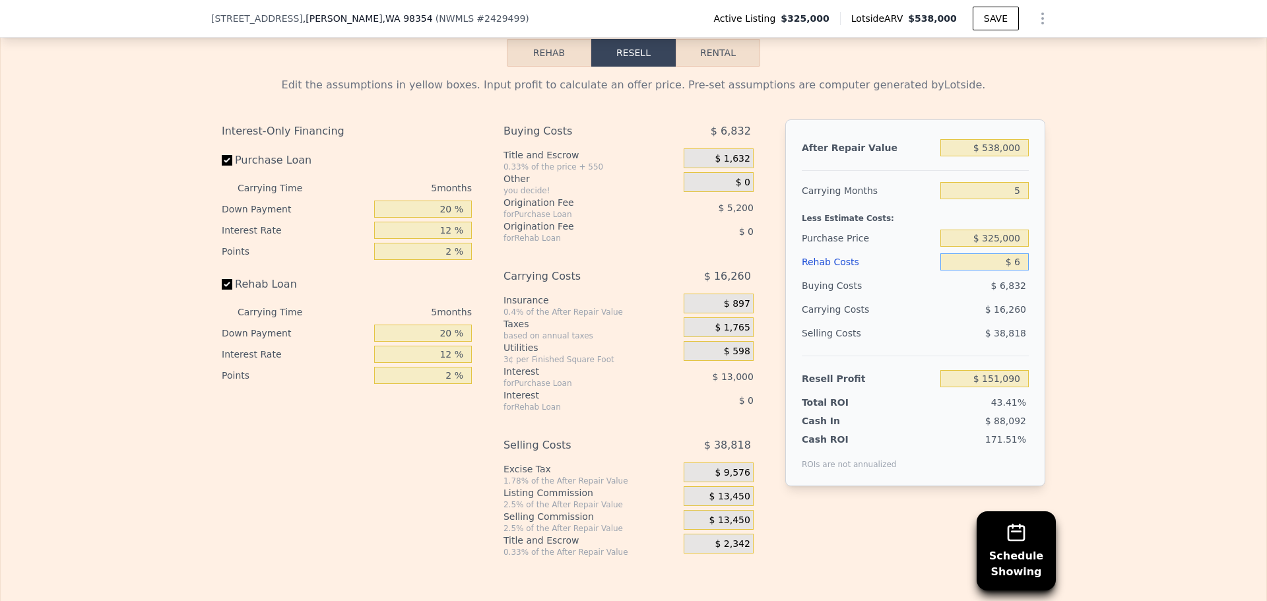
type input "$ 151,084"
type input "$ 60"
type input "$ 151,029"
type input "$ 600"
type input "$ 150,455"
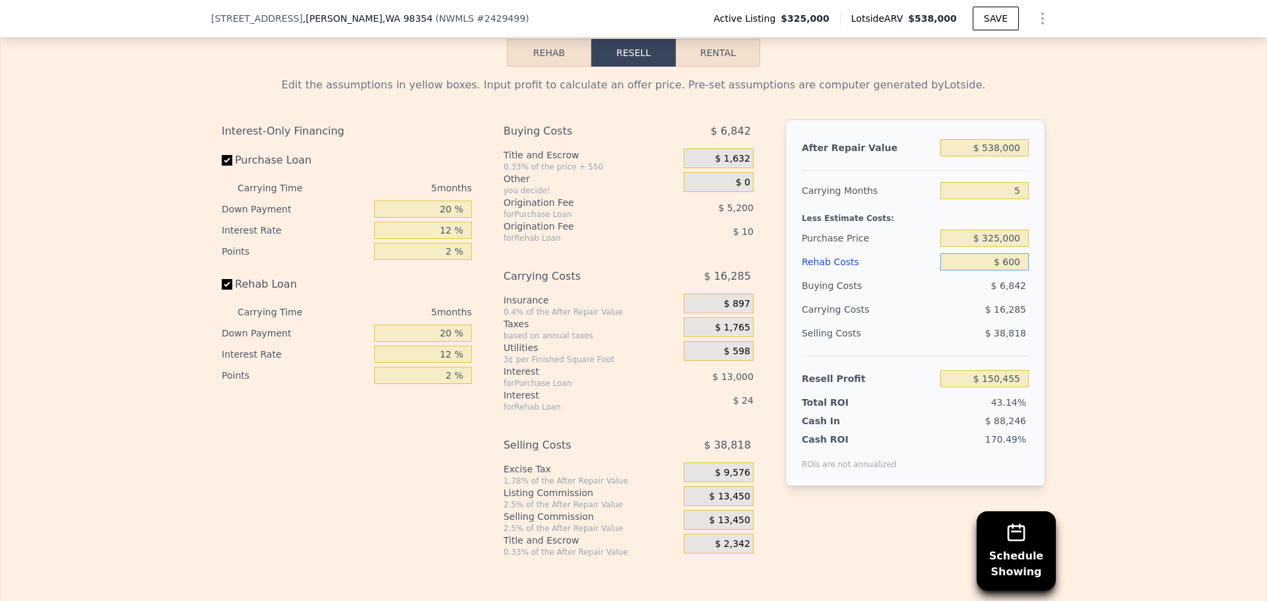
type input "$ 6,000"
type input "$ 144,754"
type input "$ 60,000"
type input "$ 87,730"
type input "$ 60,000"
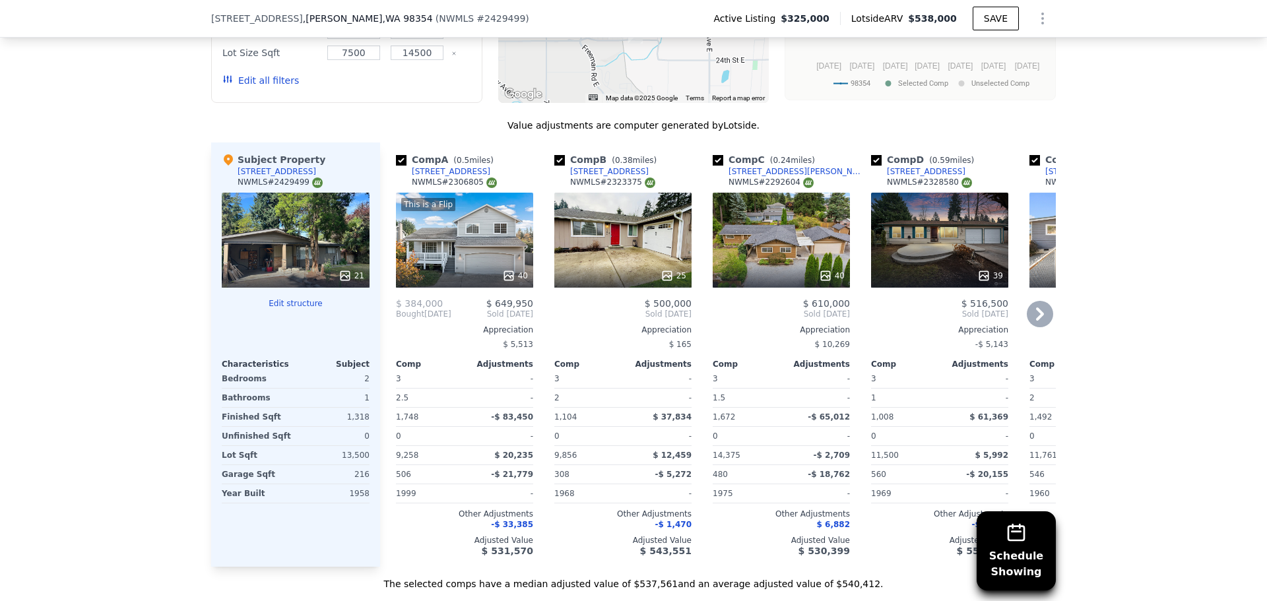
scroll to position [1381, 0]
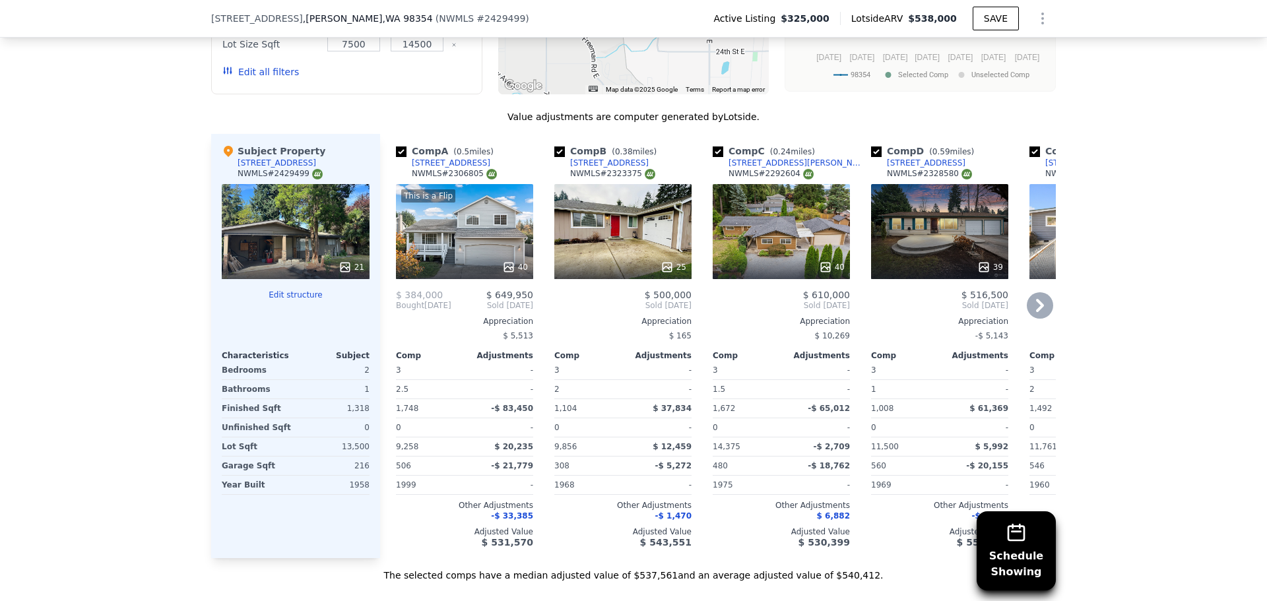
click at [612, 184] on div "25" at bounding box center [622, 231] width 137 height 95
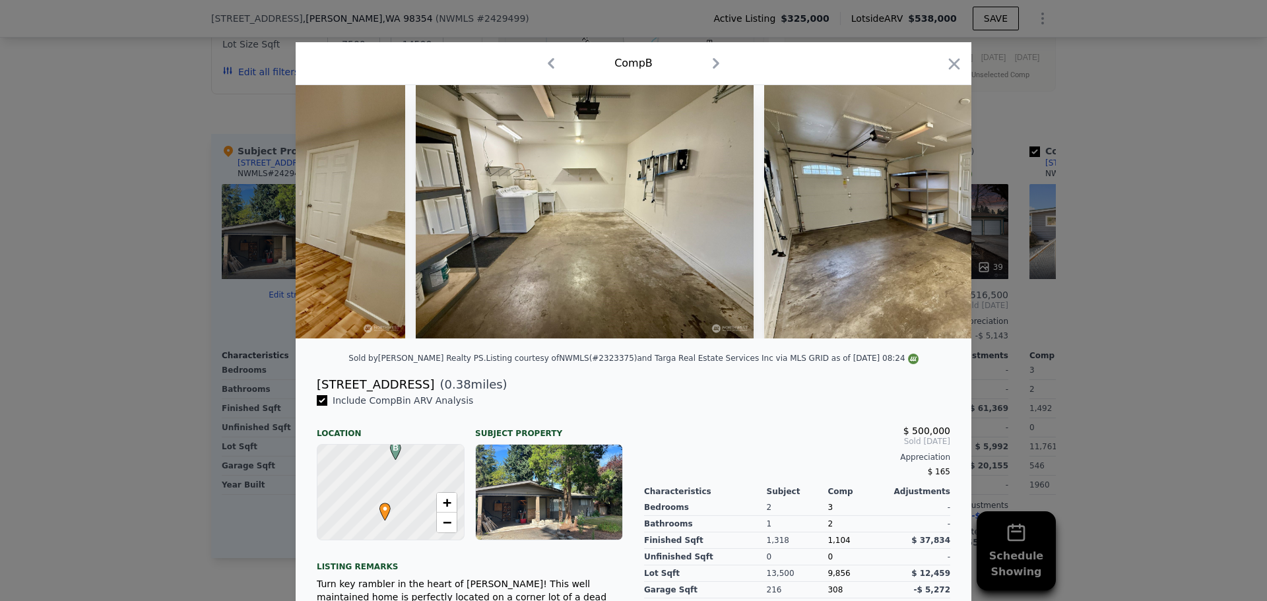
scroll to position [0, 7934]
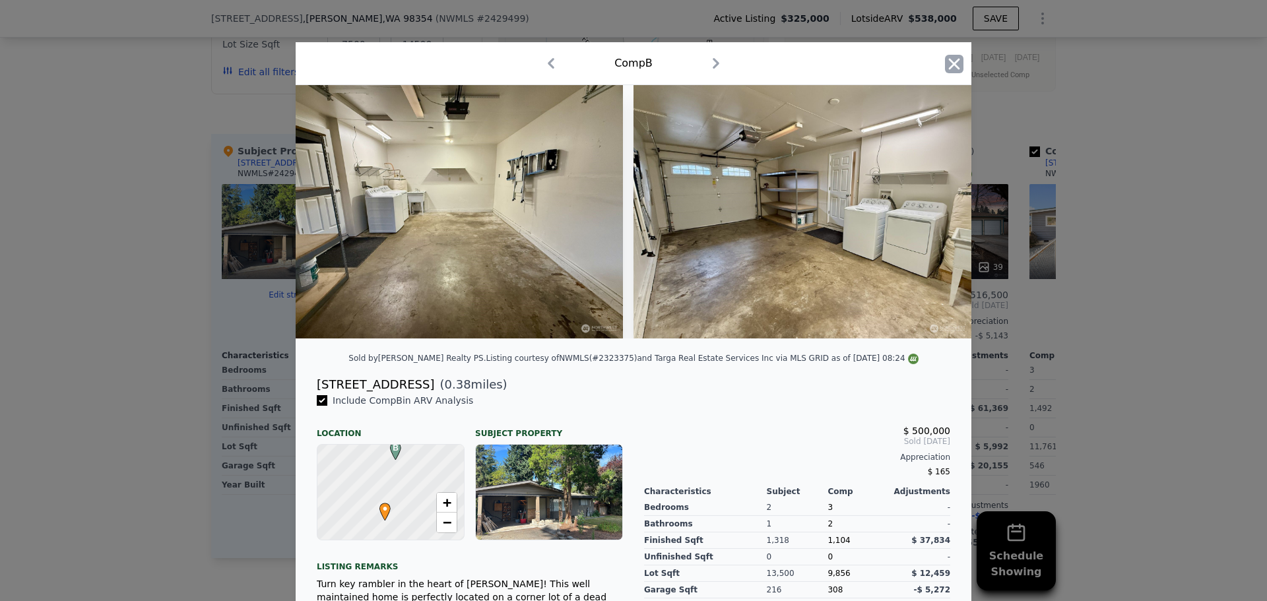
click at [952, 65] on icon "button" at bounding box center [954, 64] width 18 height 18
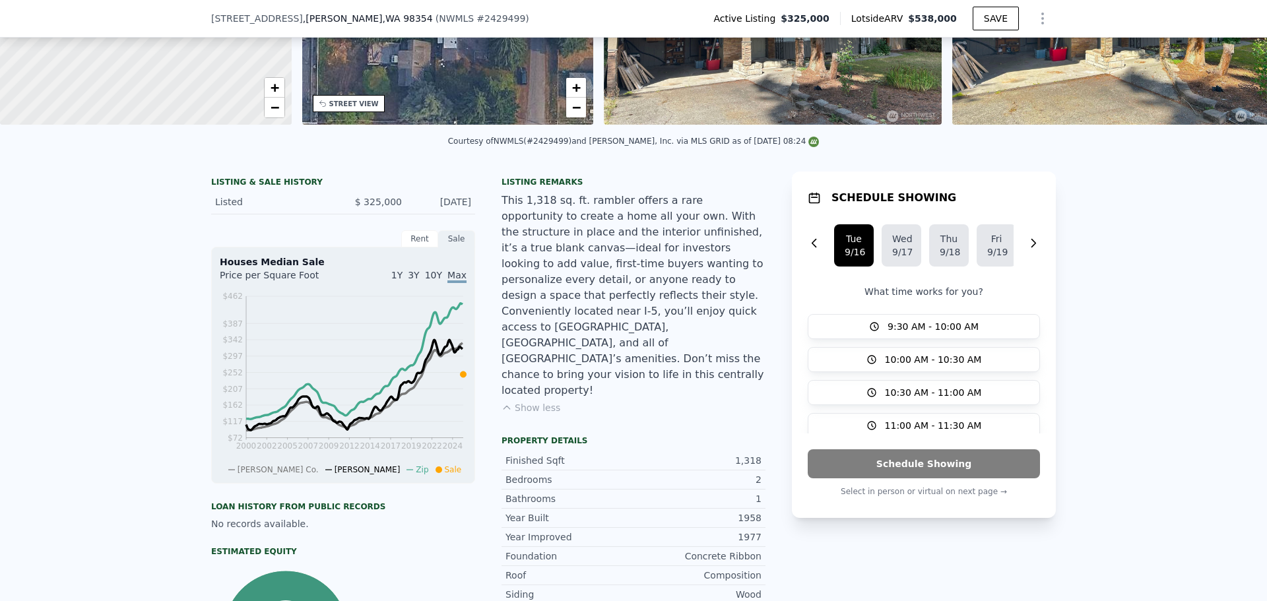
scroll to position [66, 0]
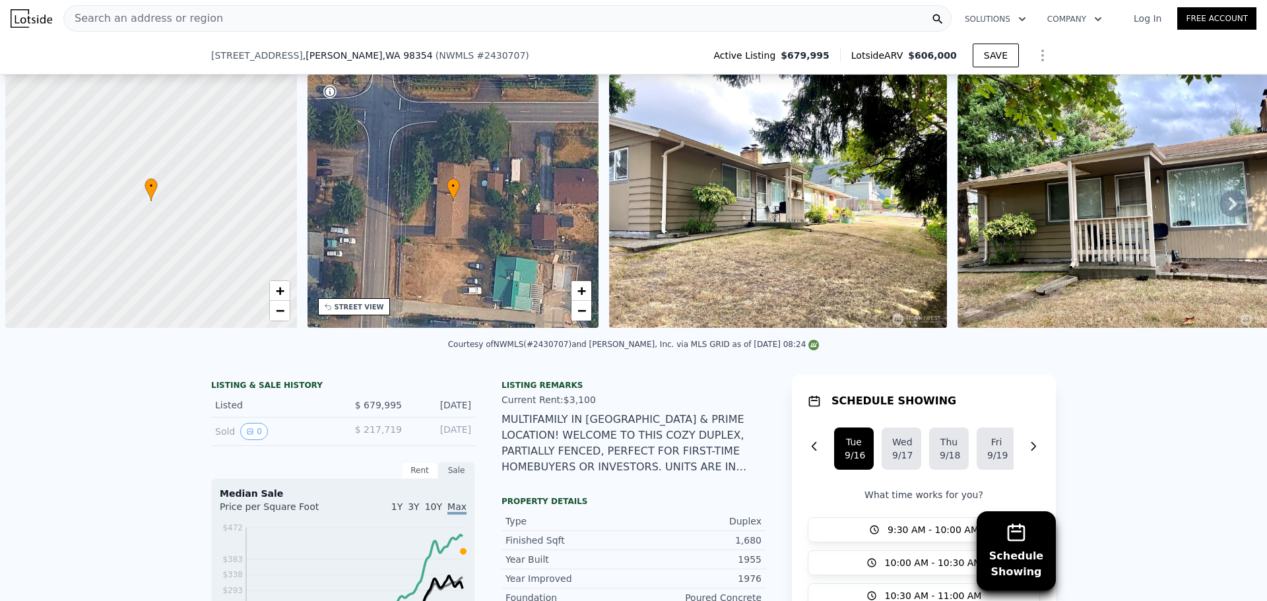
select select "30"
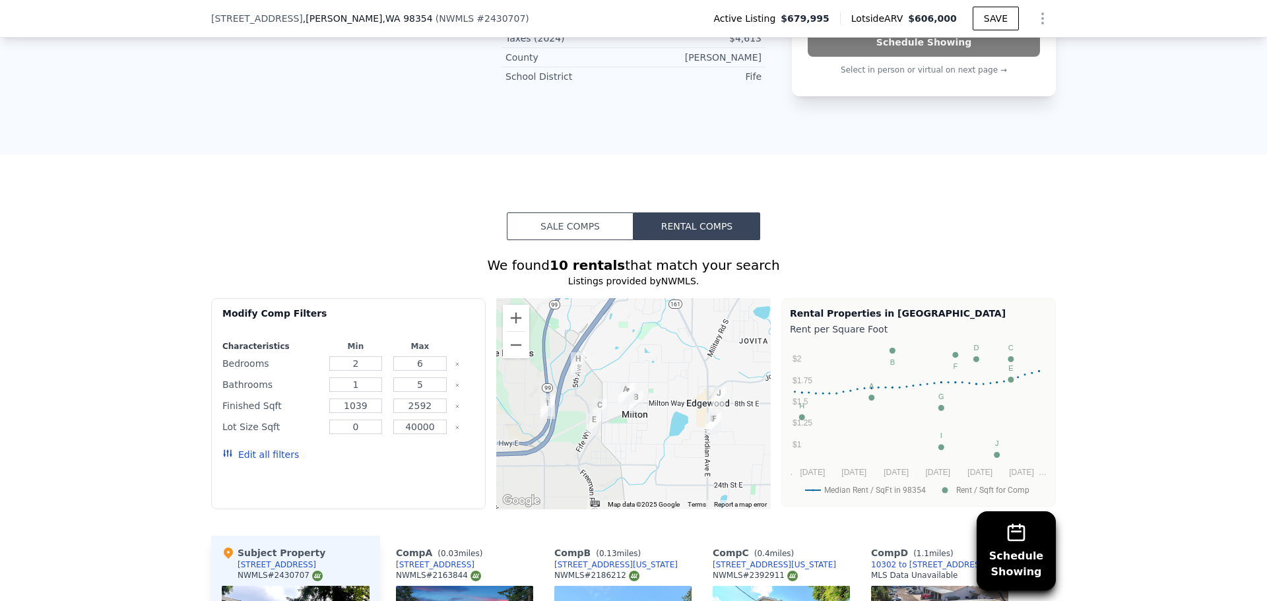
scroll to position [1117, 0]
